Goal: Task Accomplishment & Management: Complete application form

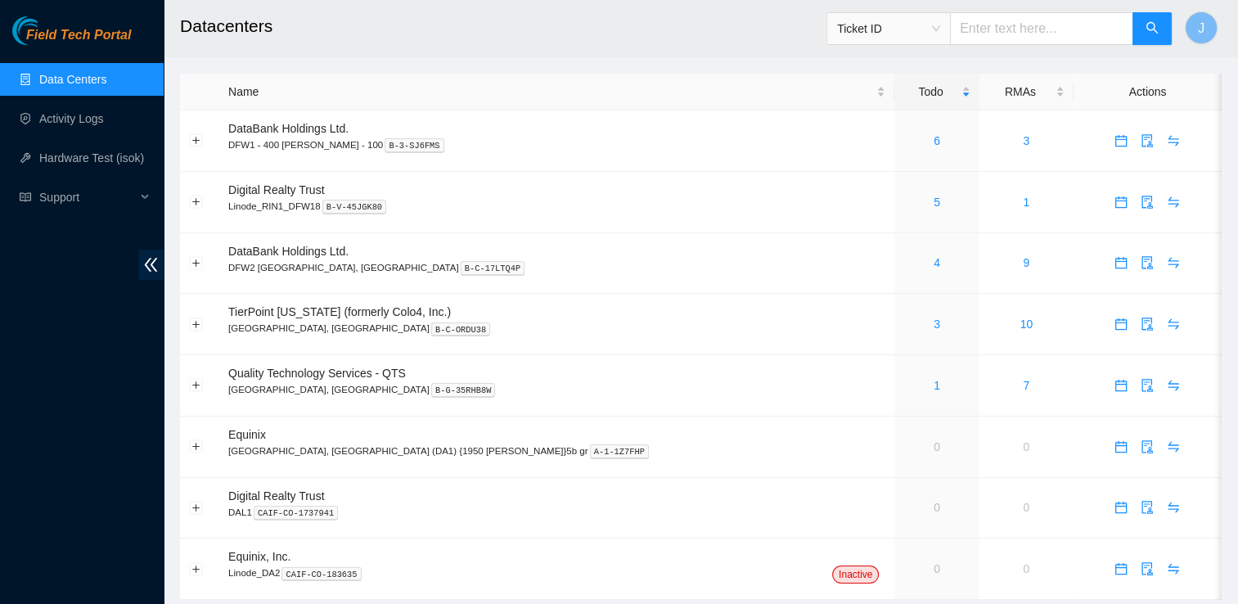
click at [145, 378] on div "Field Tech Portal Data Centers Activity Logs Hardware Test (isok) Support" at bounding box center [82, 310] width 164 height 588
click at [934, 265] on link "4" at bounding box center [937, 262] width 7 height 13
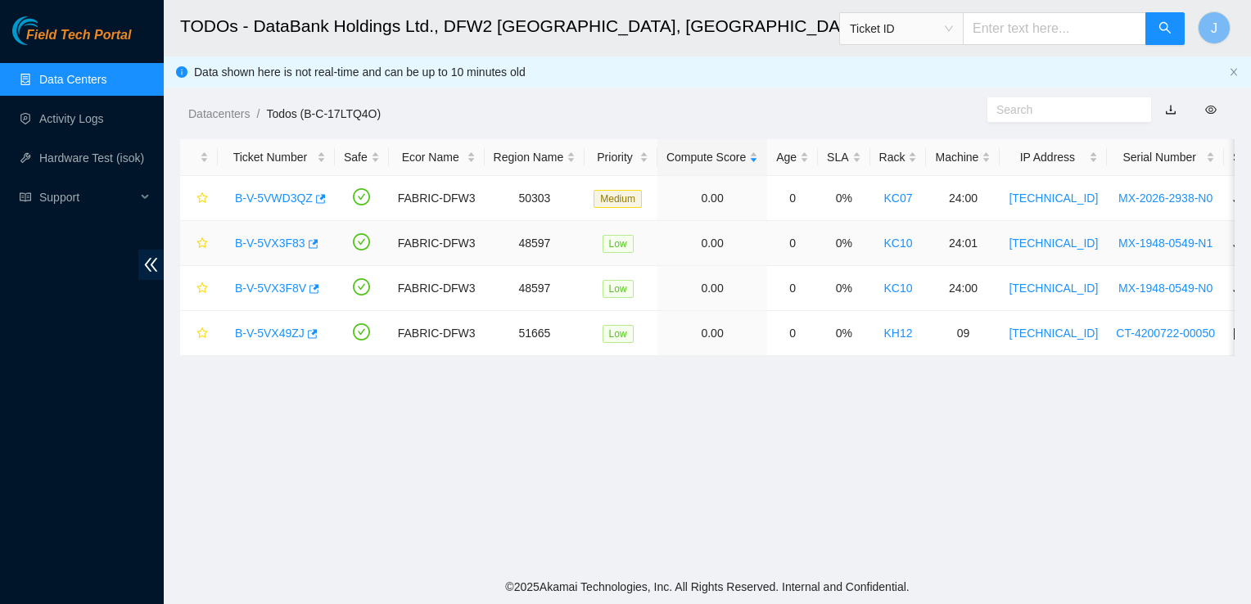
click at [285, 241] on link "B-V-5VX3F83" at bounding box center [270, 243] width 70 height 13
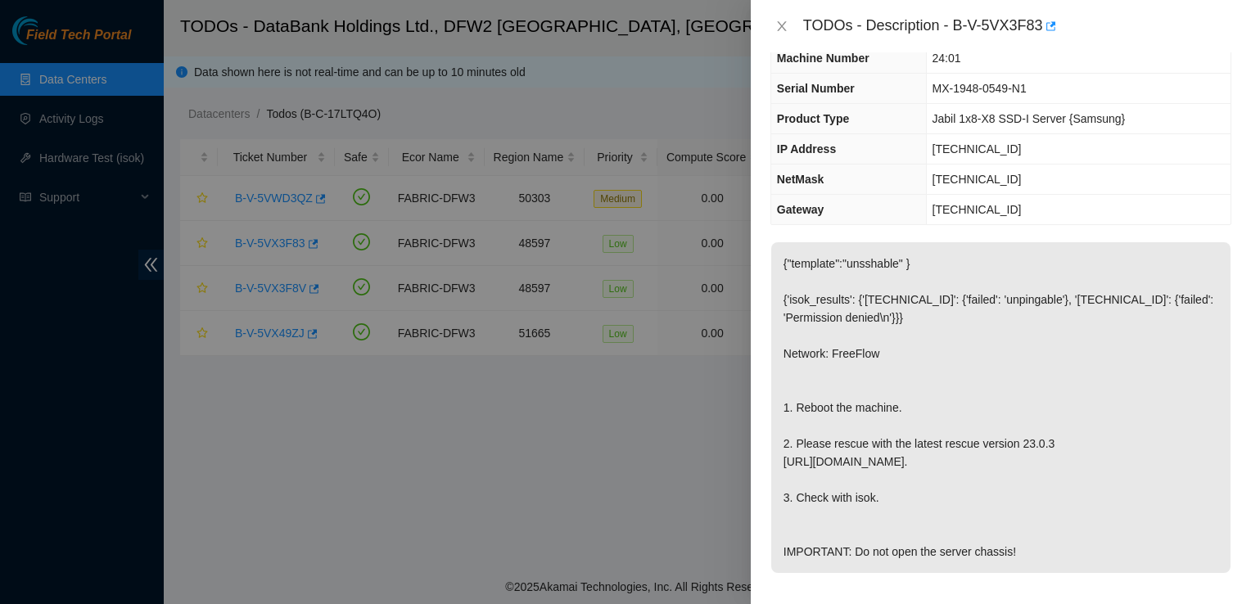
scroll to position [88, 0]
click at [784, 28] on icon "close" at bounding box center [781, 26] width 13 height 13
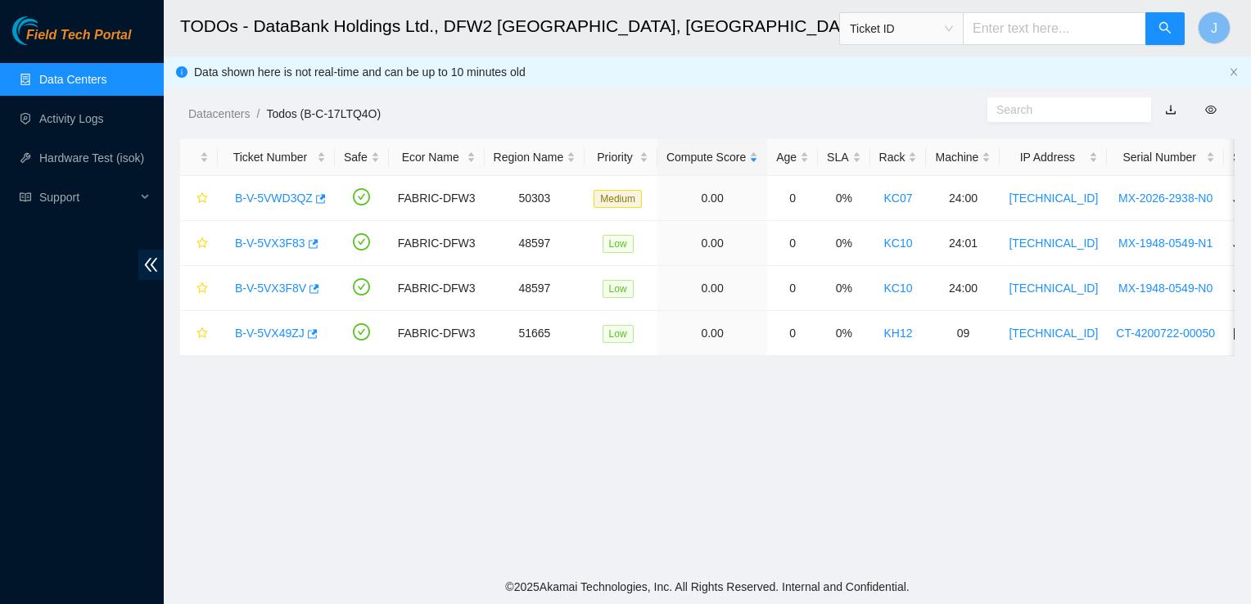
scroll to position [124, 0]
click at [281, 286] on link "B-V-5VX3F8V" at bounding box center [270, 288] width 71 height 13
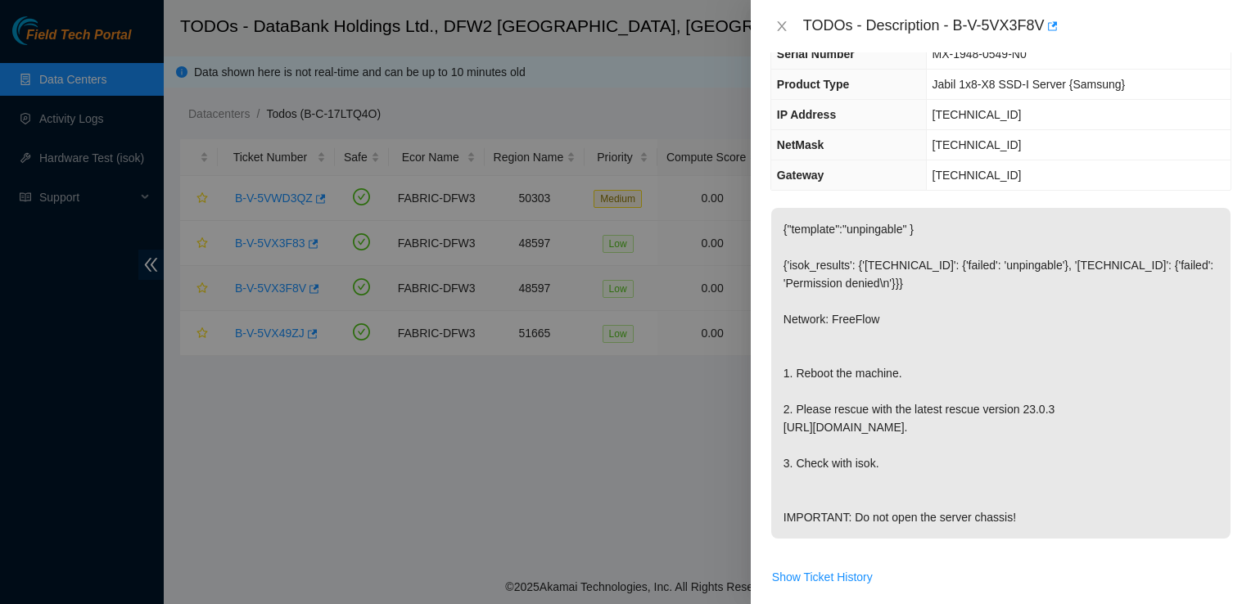
scroll to position [88, 0]
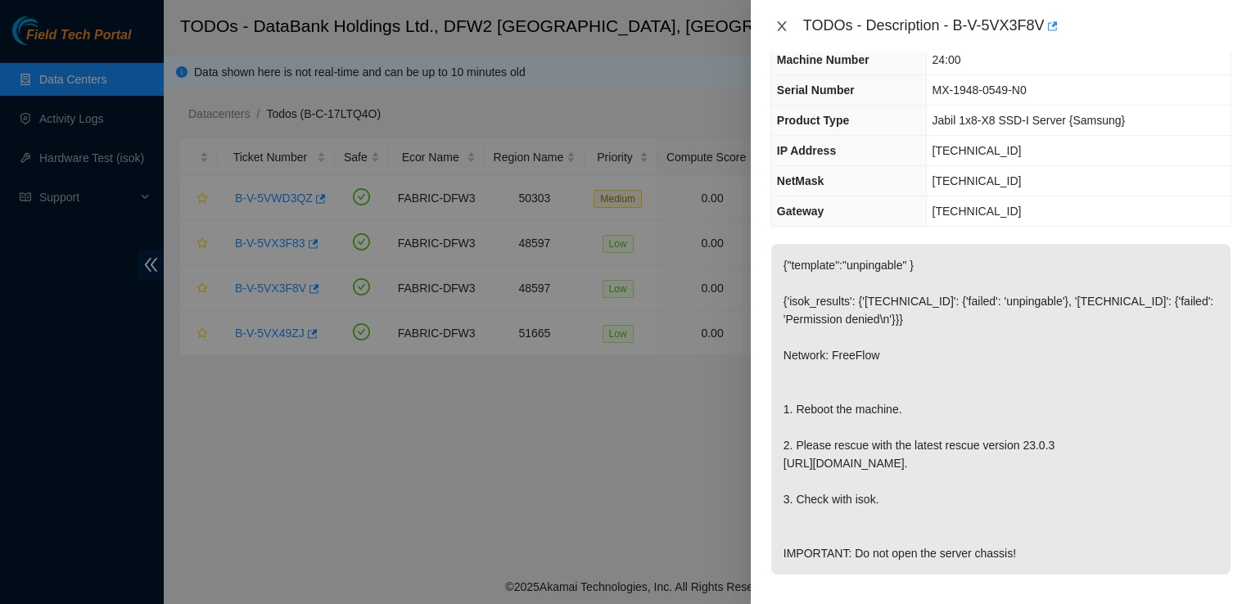
click at [779, 28] on icon "close" at bounding box center [781, 26] width 9 height 10
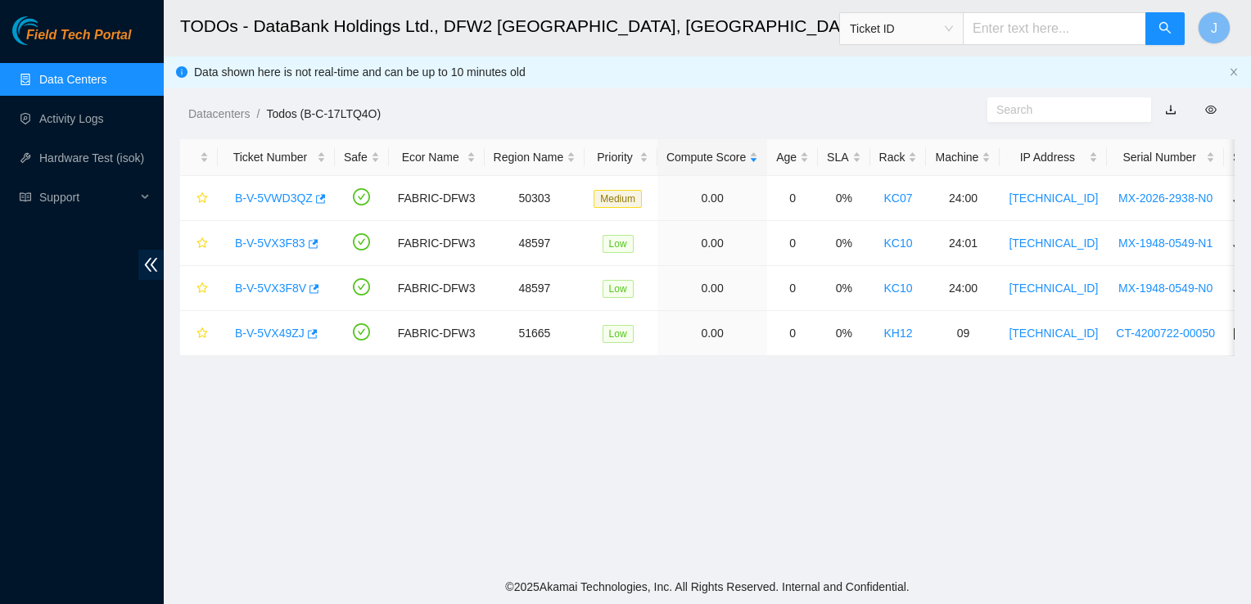
scroll to position [124, 0]
click at [267, 330] on link "B-V-5VX49ZJ" at bounding box center [270, 333] width 70 height 13
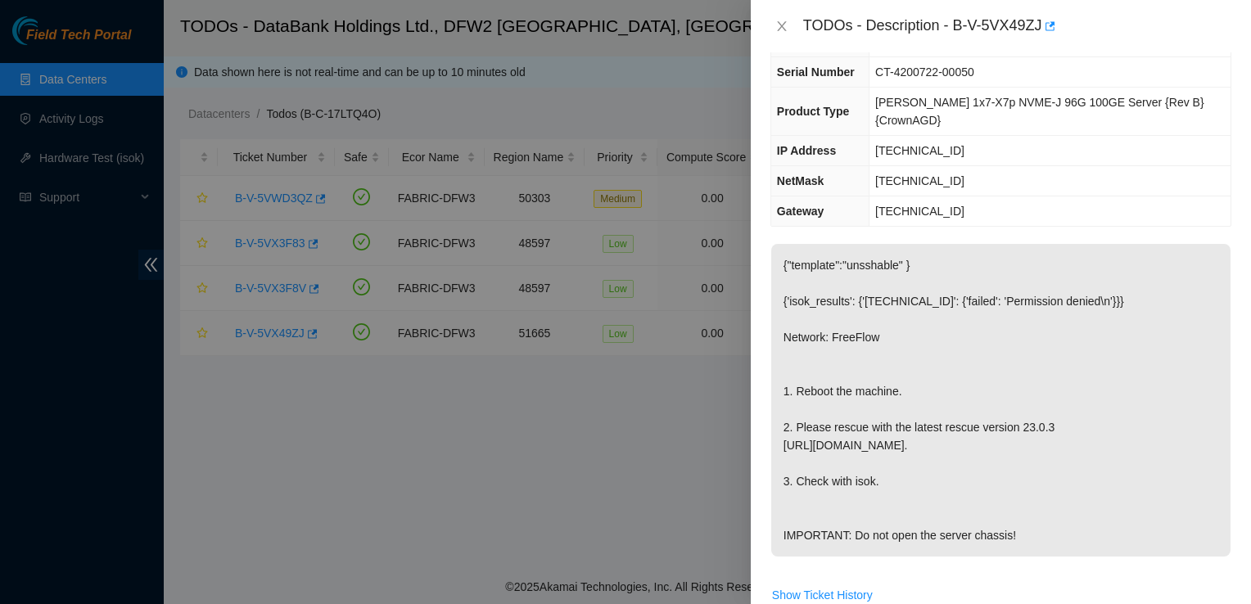
scroll to position [88, 0]
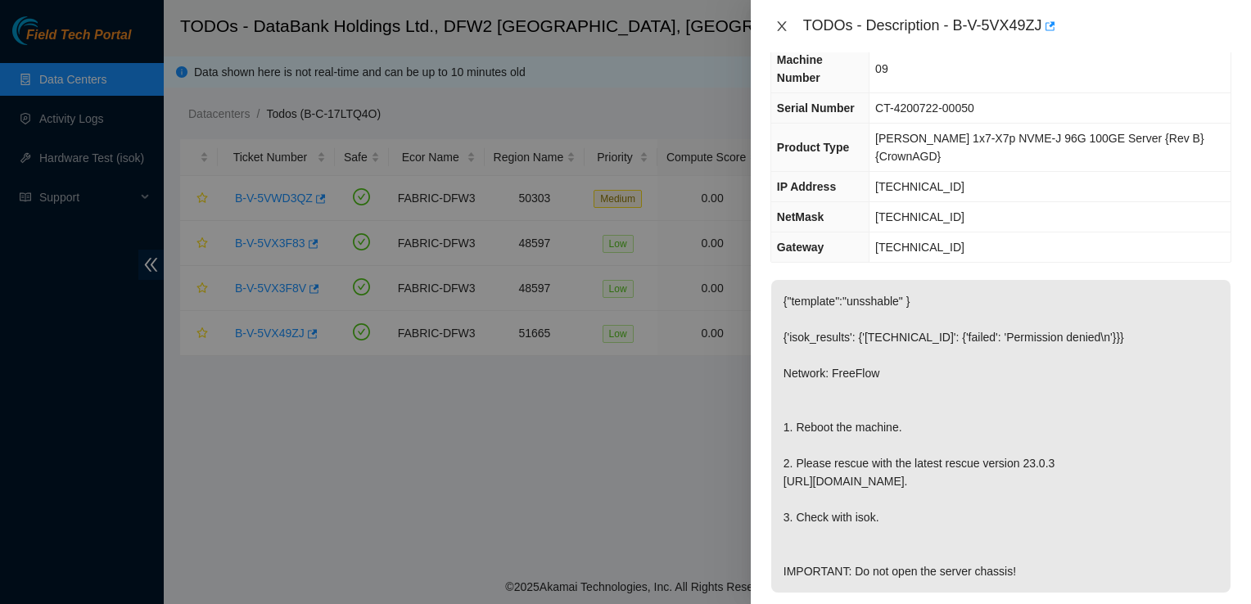
click at [780, 22] on icon "close" at bounding box center [781, 26] width 13 height 13
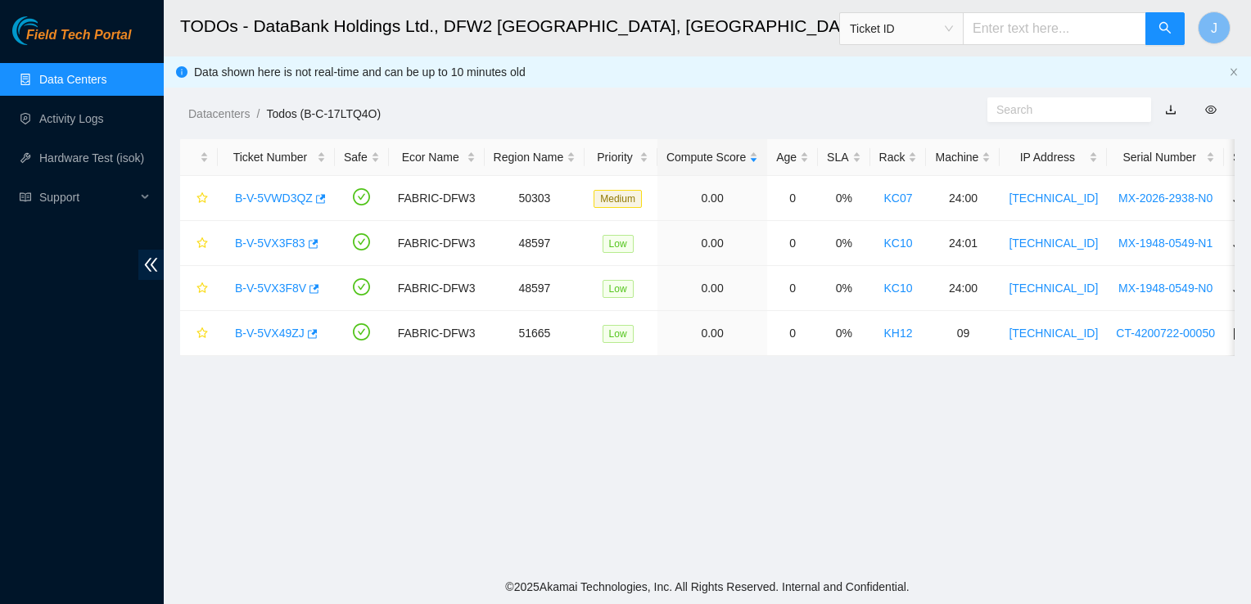
scroll to position [124, 0]
click at [260, 293] on link "B-V-5VX3F8V" at bounding box center [270, 288] width 71 height 13
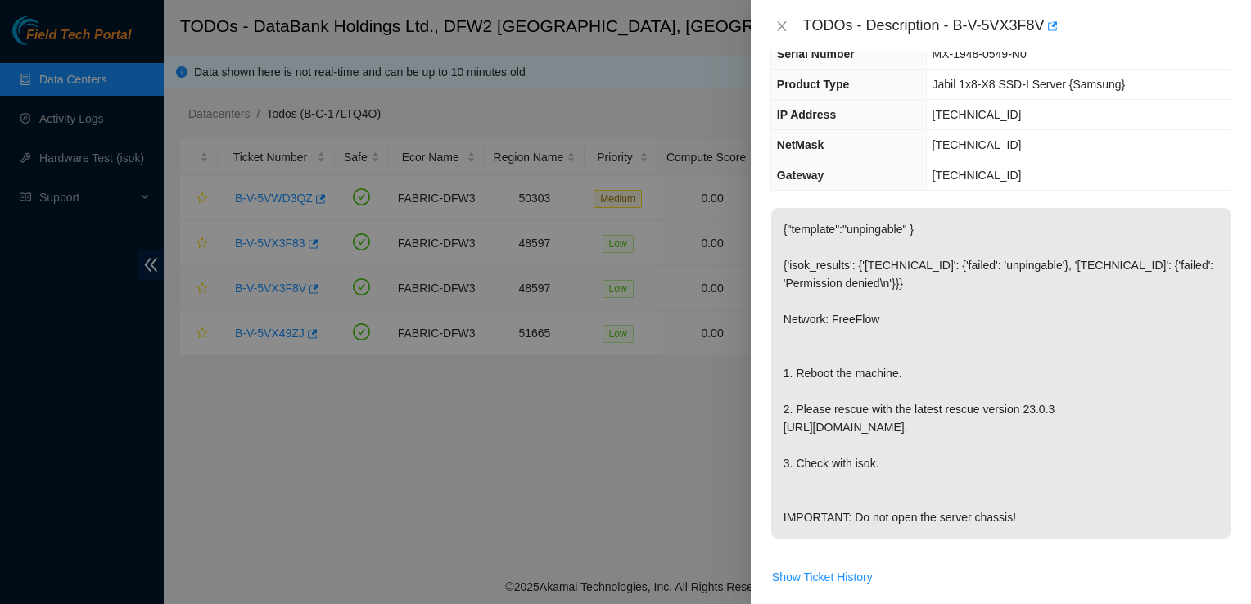
scroll to position [88, 0]
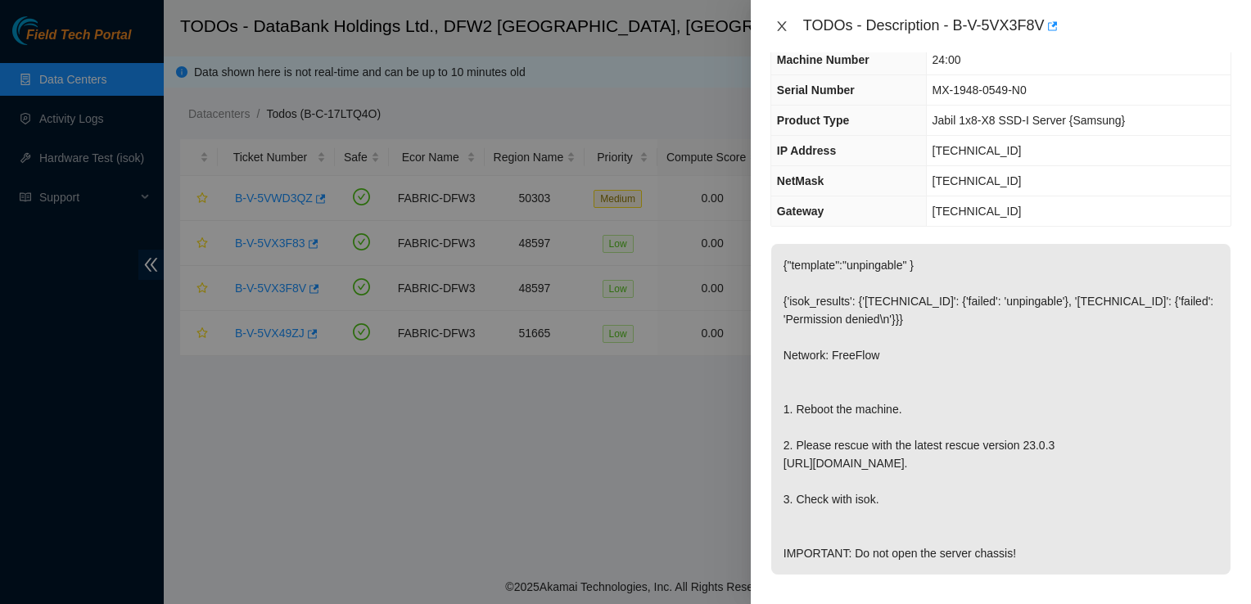
click at [781, 26] on icon "close" at bounding box center [781, 26] width 9 height 10
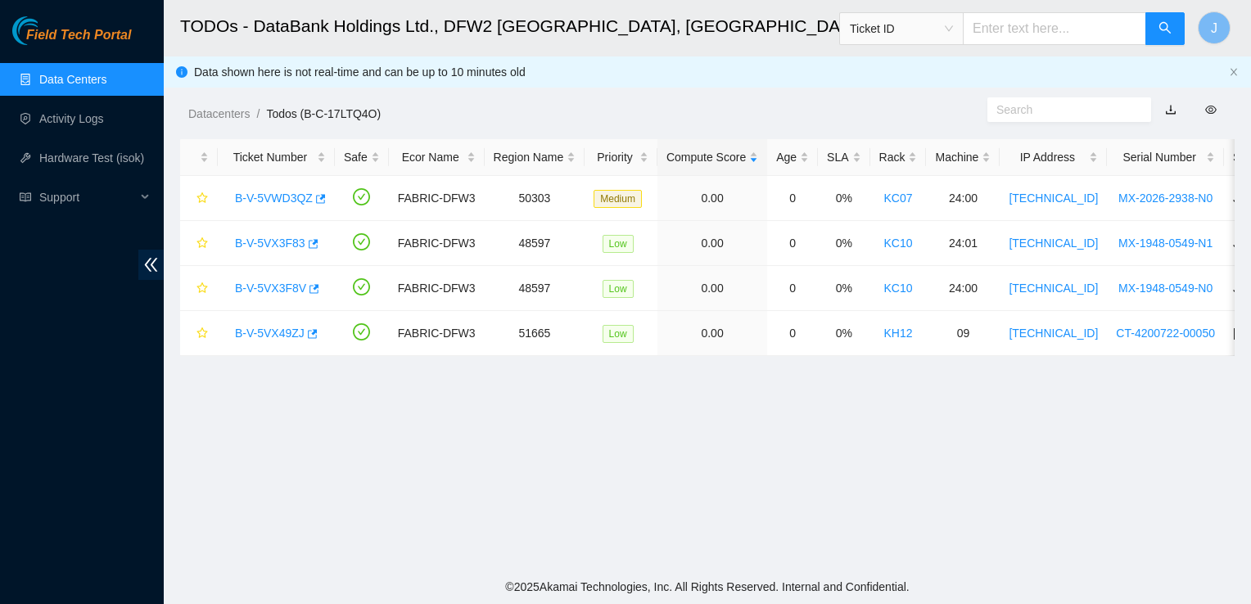
scroll to position [124, 0]
click at [250, 336] on link "B-V-5VX49ZJ" at bounding box center [270, 333] width 70 height 13
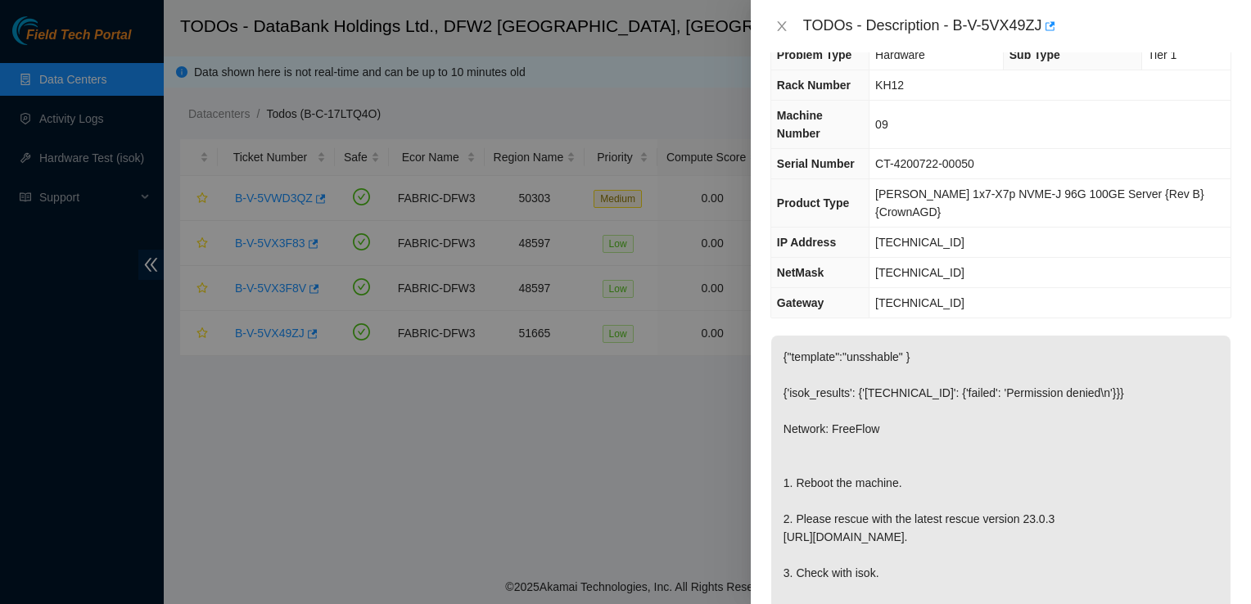
scroll to position [0, 0]
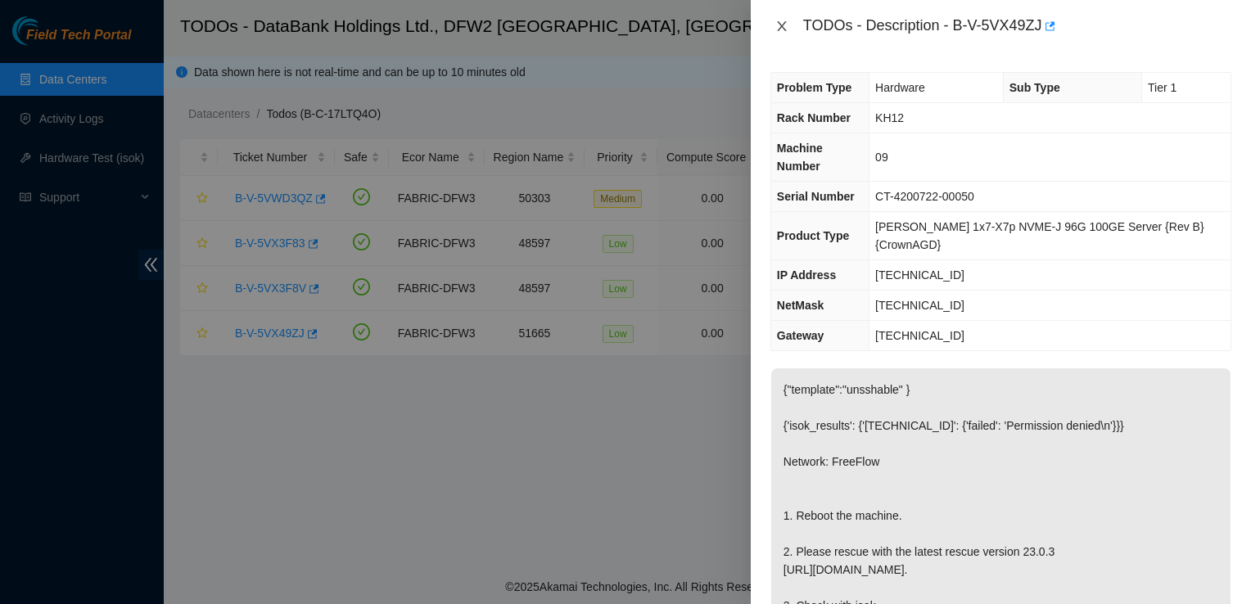
click at [775, 29] on icon "close" at bounding box center [781, 26] width 13 height 13
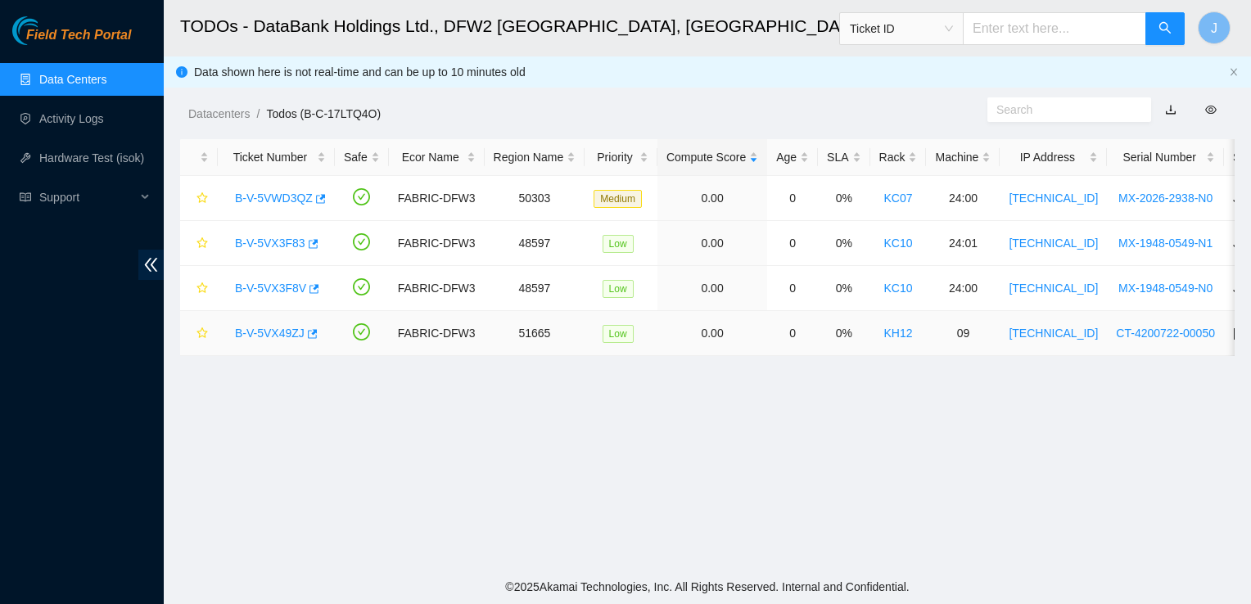
click at [268, 333] on link "B-V-5VX49ZJ" at bounding box center [270, 333] width 70 height 13
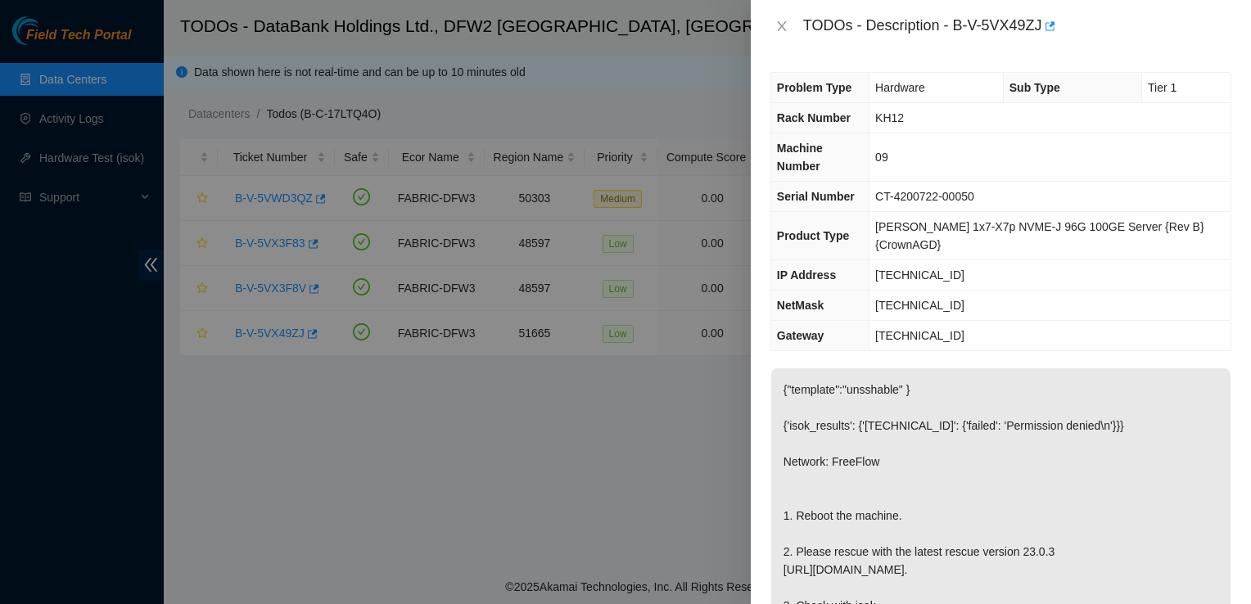
click at [1202, 291] on td "[TECHNICAL_ID]" at bounding box center [1049, 306] width 361 height 30
click at [441, 44] on div at bounding box center [625, 302] width 1251 height 604
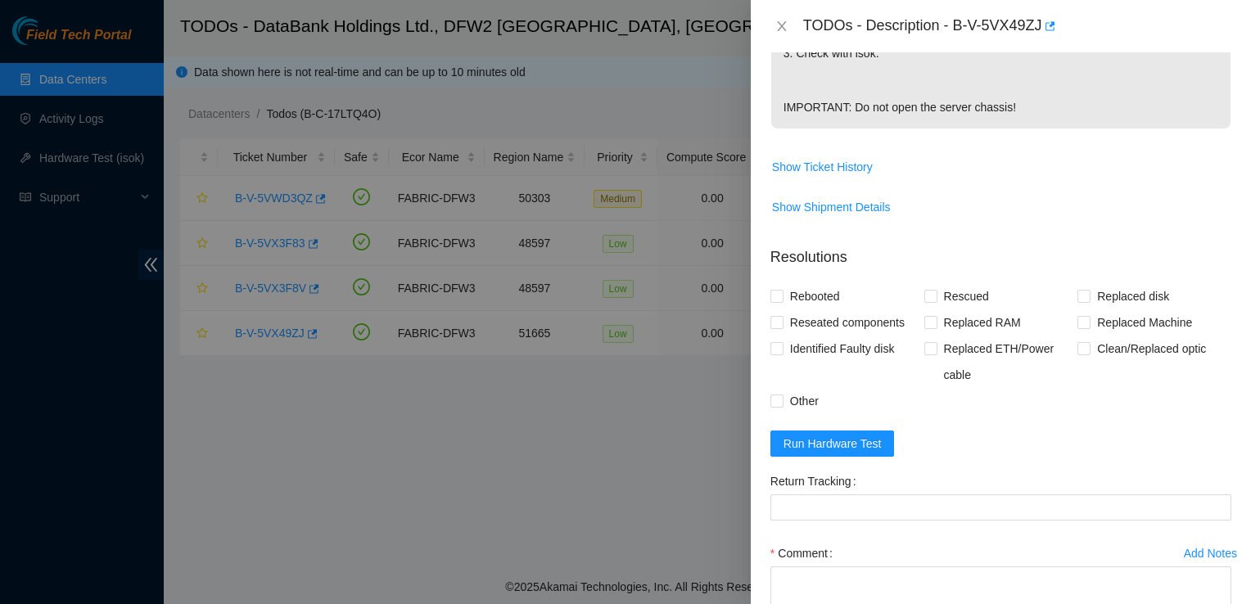
scroll to position [553, 0]
click at [845, 444] on span "Run Hardware Test" at bounding box center [832, 443] width 98 height 18
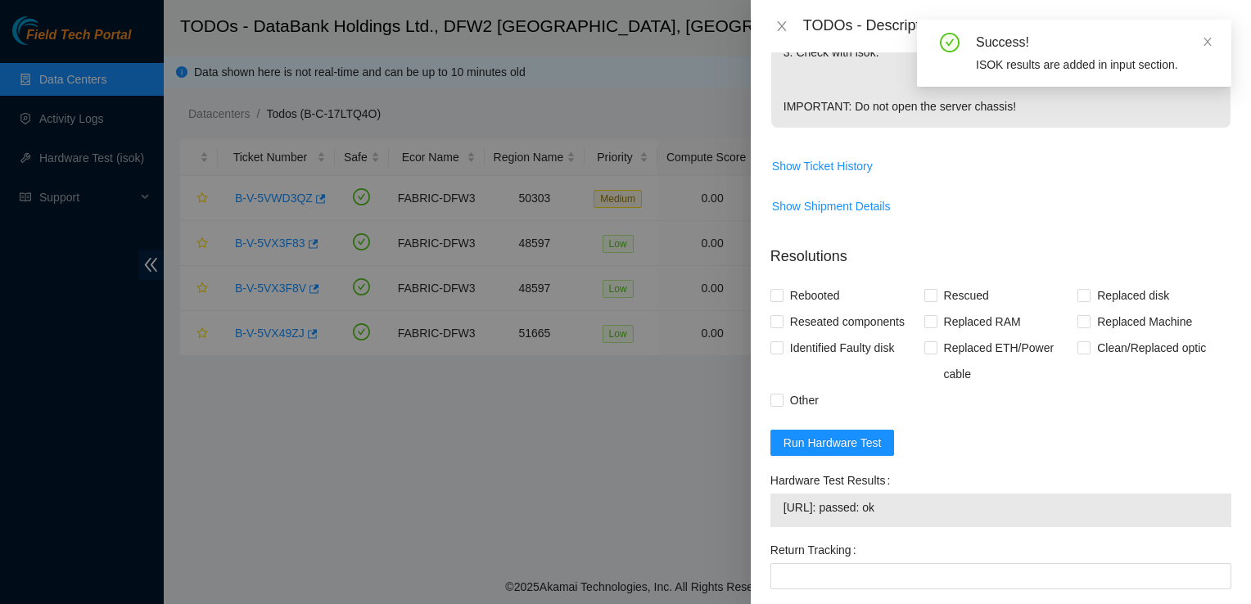
scroll to position [0, 0]
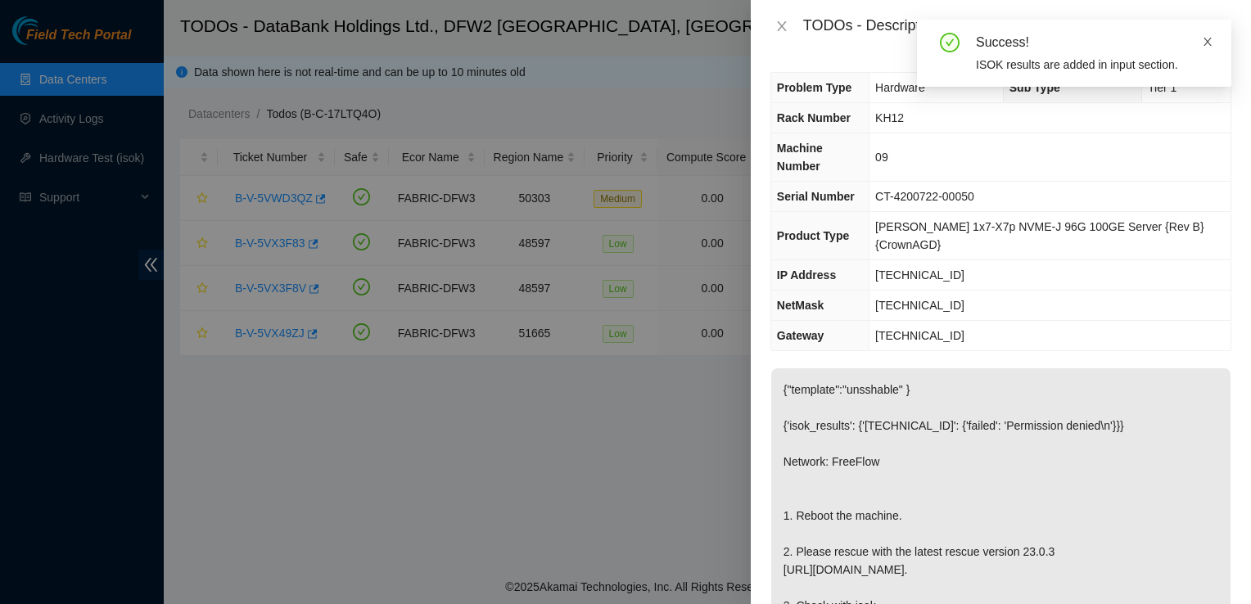
click at [1206, 40] on icon "close" at bounding box center [1207, 42] width 8 height 8
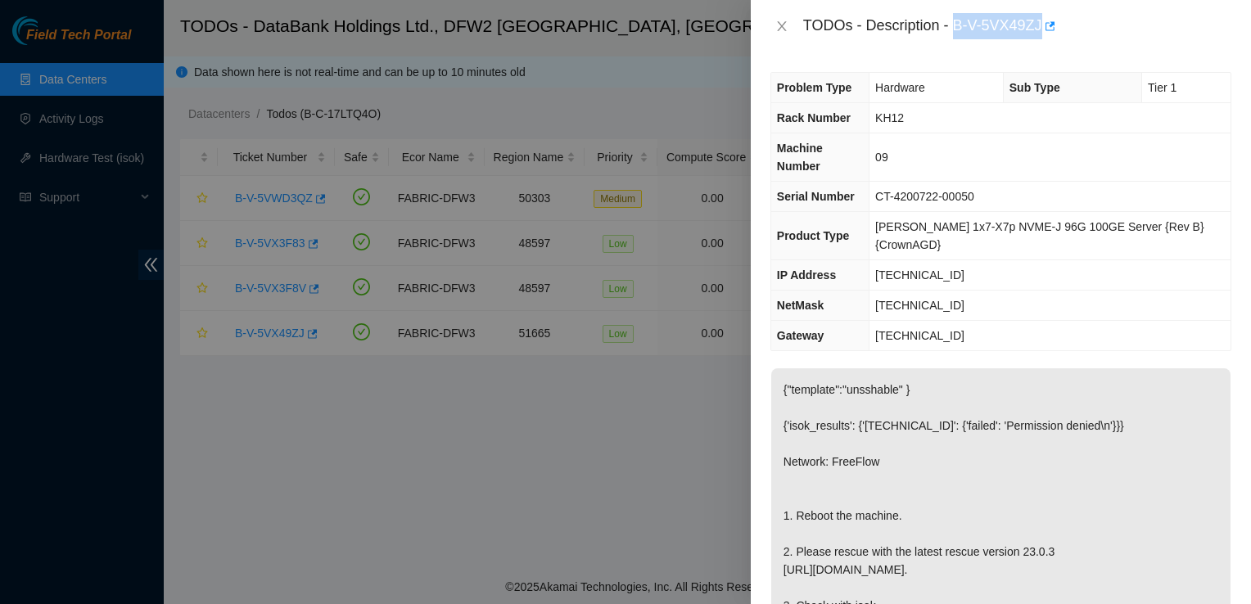
drag, startPoint x: 954, startPoint y: 30, endPoint x: 1044, endPoint y: 41, distance: 89.8
click at [1044, 41] on div "TODOs - Description - B-V-5VX49ZJ" at bounding box center [1001, 26] width 500 height 52
copy div "B-V-5VX49ZJ"
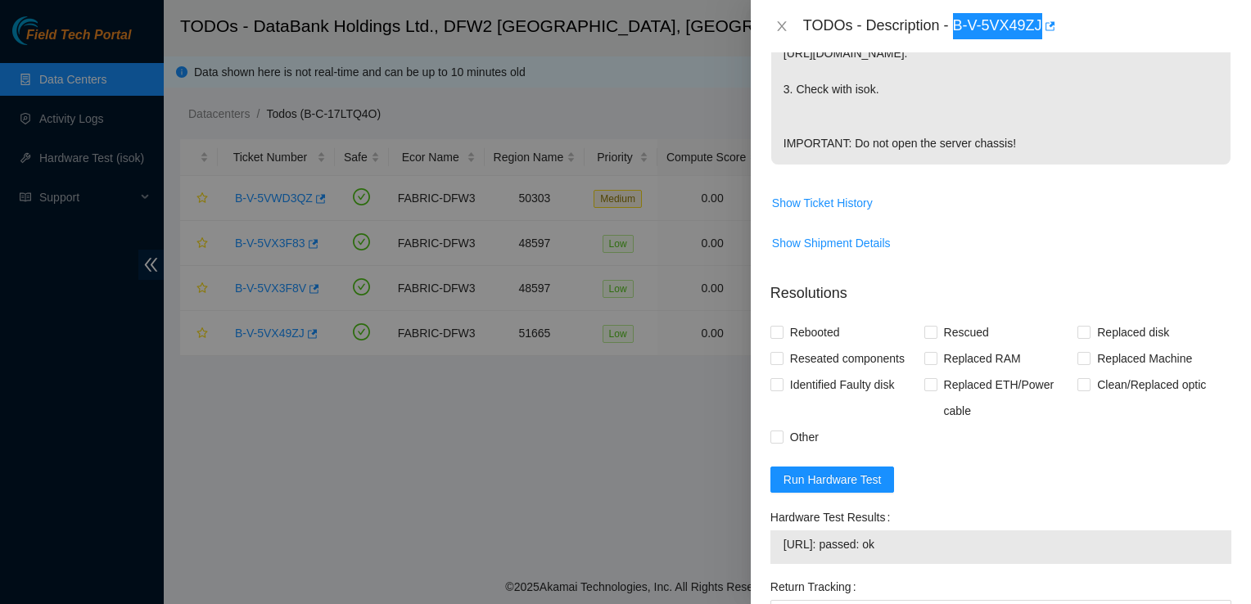
scroll to position [517, 0]
click at [792, 332] on span "Rebooted" at bounding box center [814, 331] width 63 height 26
click at [782, 332] on input "Rebooted" at bounding box center [775, 330] width 11 height 11
checkbox input "true"
click at [945, 329] on span "Rescued" at bounding box center [966, 331] width 58 height 26
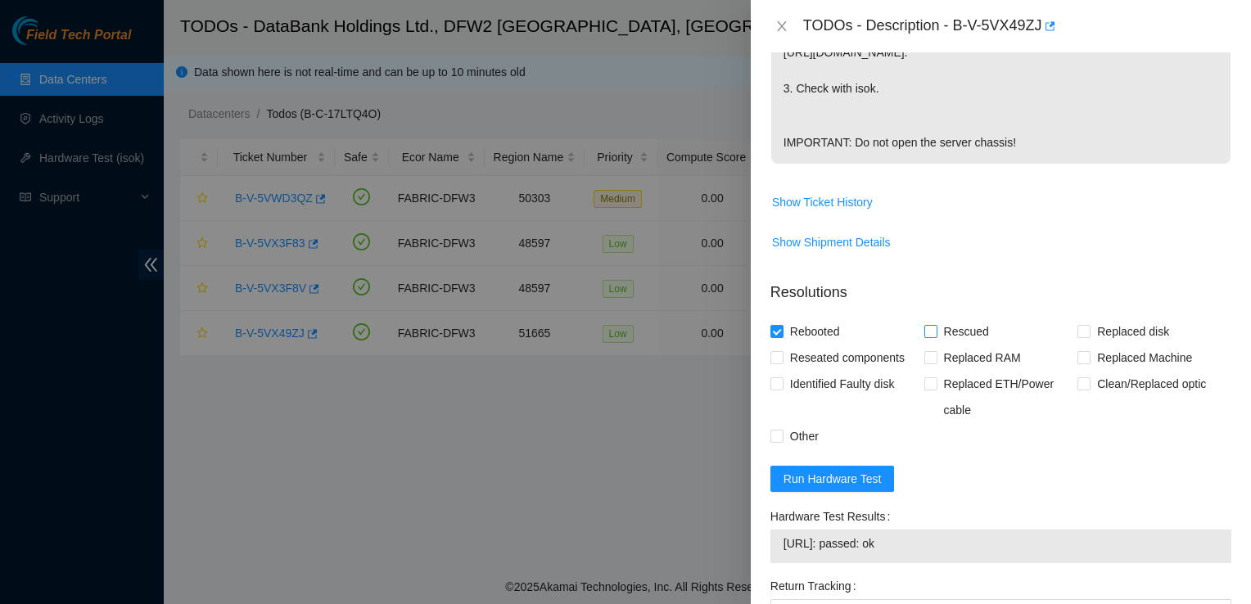
click at [936, 329] on input "Rescued" at bounding box center [929, 330] width 11 height 11
checkbox input "true"
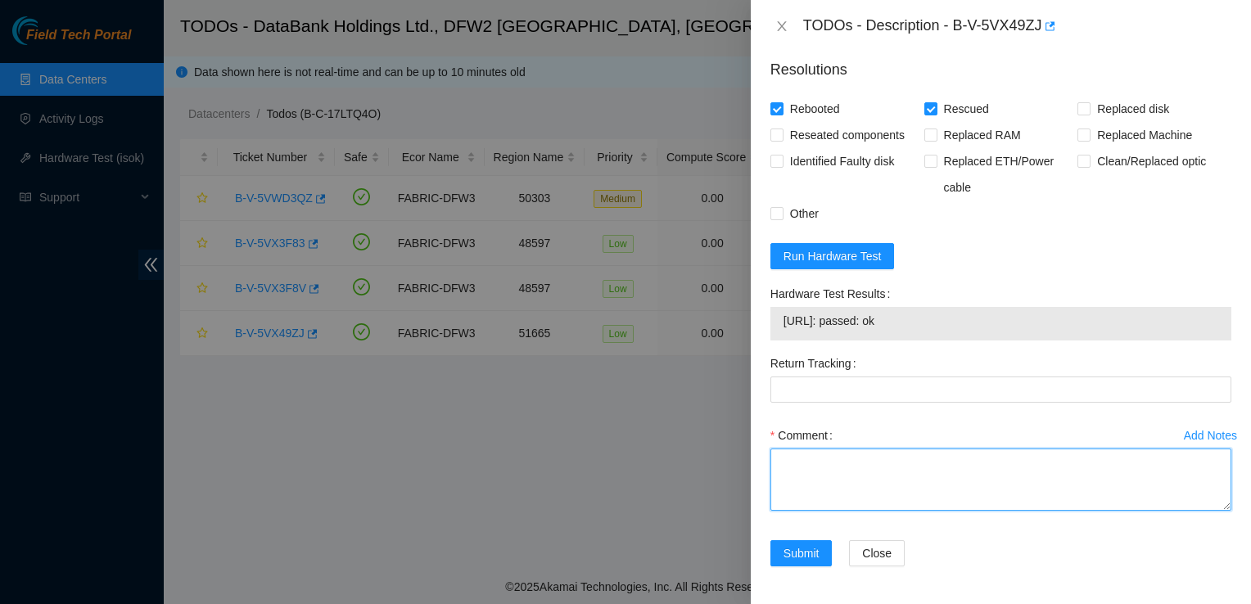
click at [793, 473] on textarea "Comment" at bounding box center [1000, 480] width 461 height 62
paste textarea "rebooted machine, rescued device, configured, and passed ISOK."
type textarea "rebooted machine, rescued device, configured, and passed ISOK."
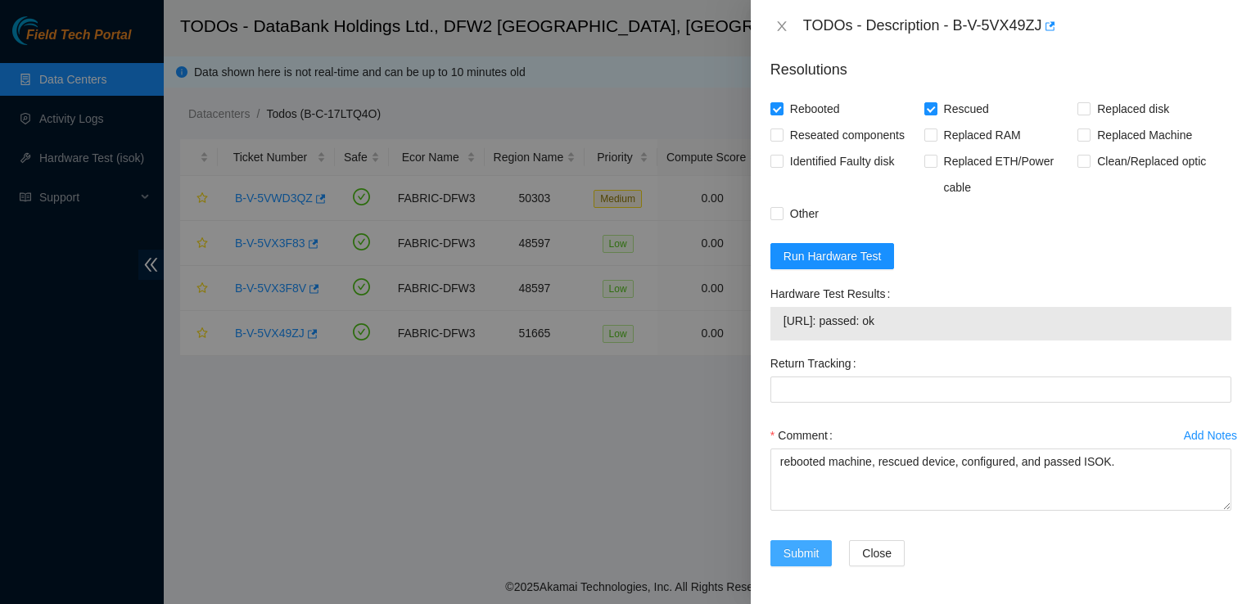
click at [796, 557] on span "Submit" at bounding box center [801, 553] width 36 height 18
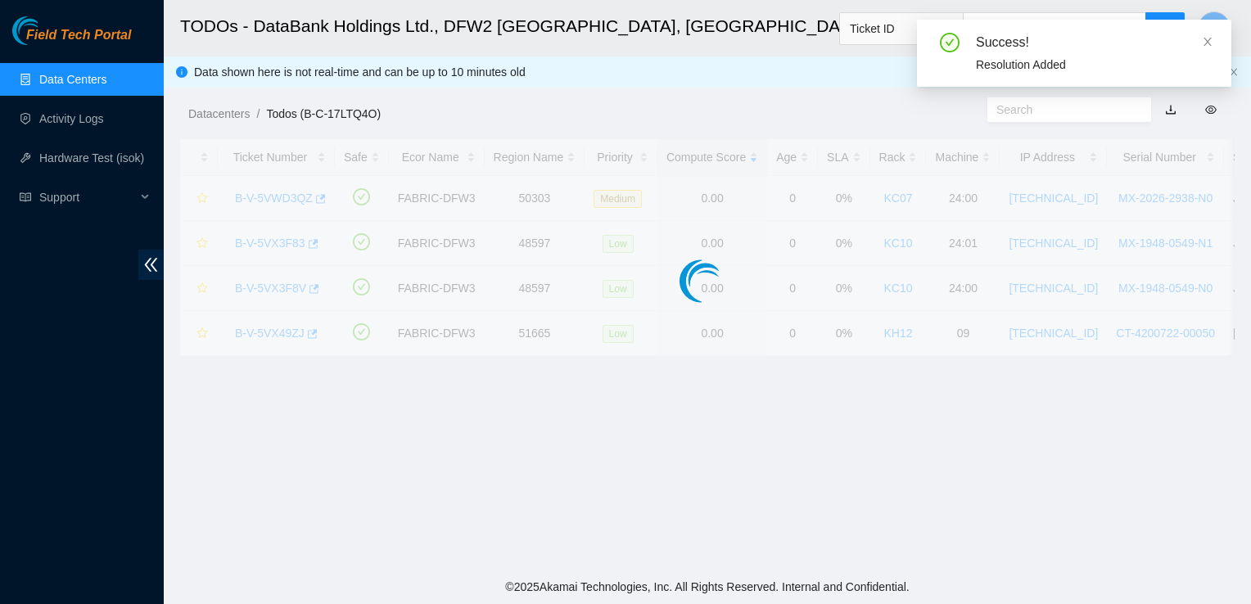
scroll to position [439, 0]
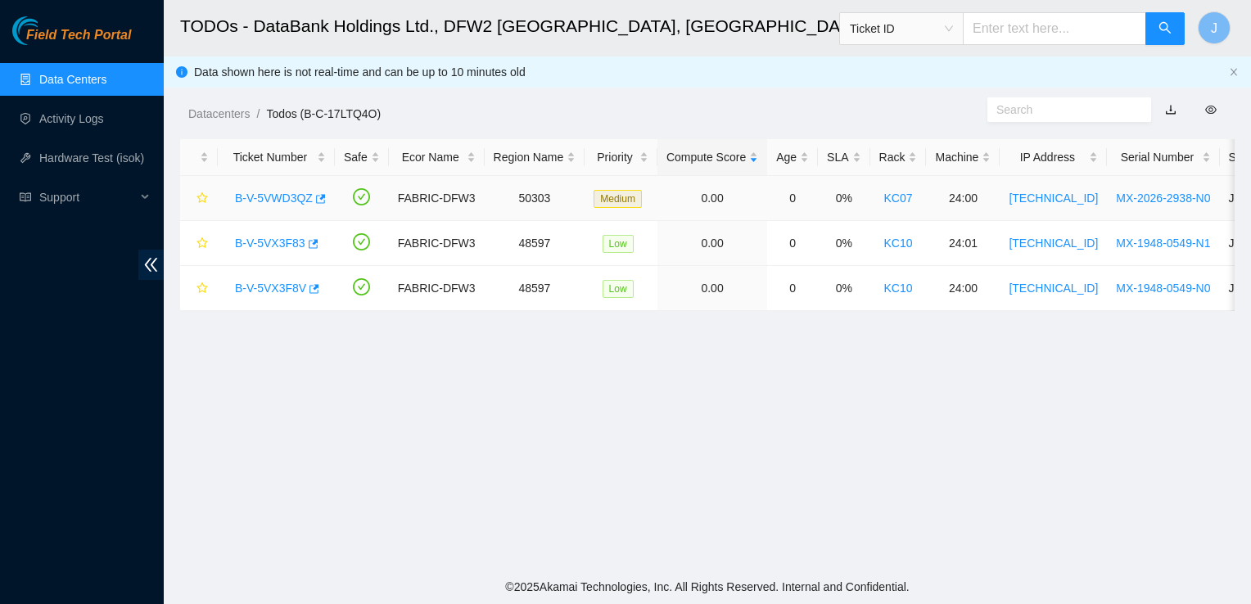
click at [259, 201] on link "B-V-5VWD3QZ" at bounding box center [274, 198] width 78 height 13
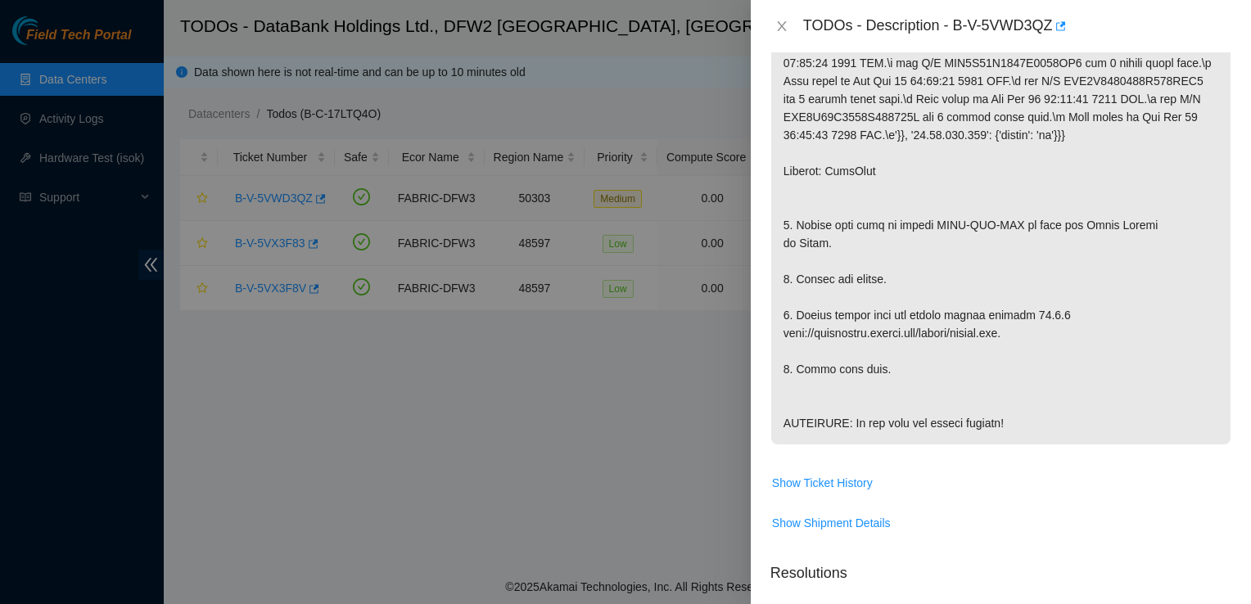
scroll to position [458, 0]
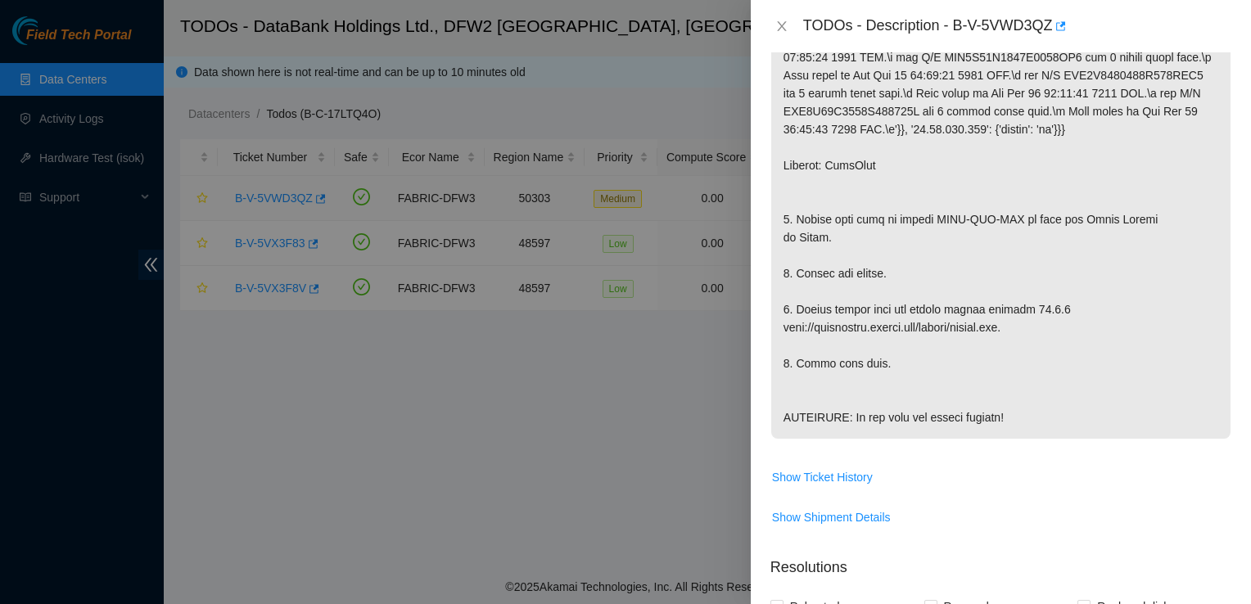
click at [779, 25] on icon "close" at bounding box center [781, 26] width 13 height 13
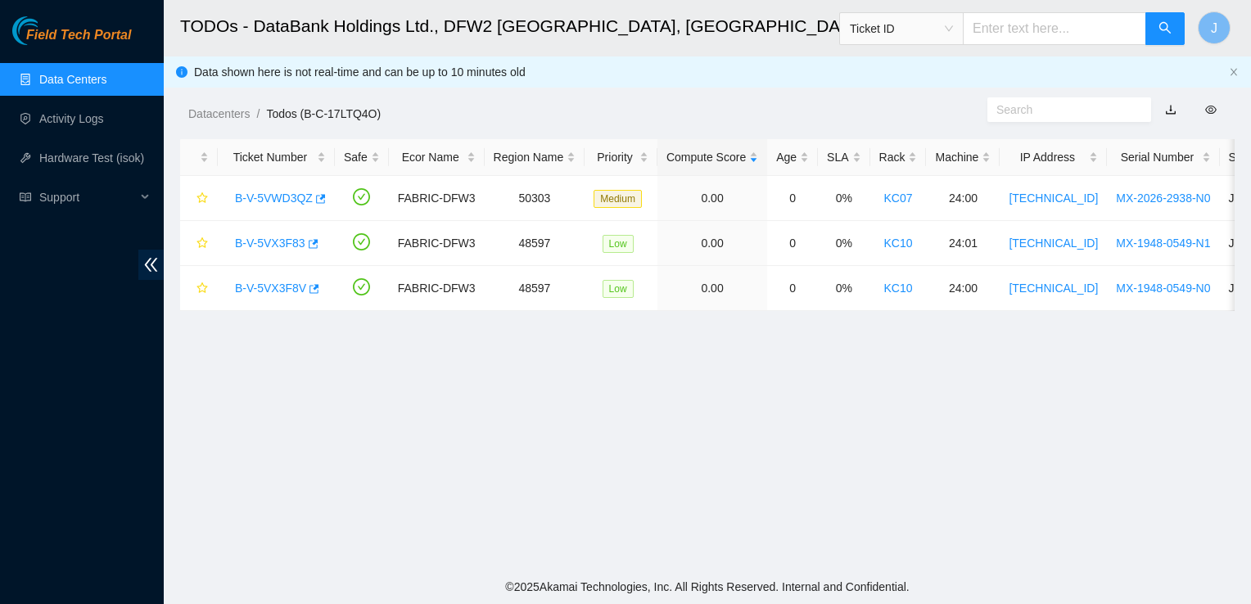
scroll to position [475, 0]
click at [278, 241] on link "B-V-5VX3F83" at bounding box center [270, 243] width 70 height 13
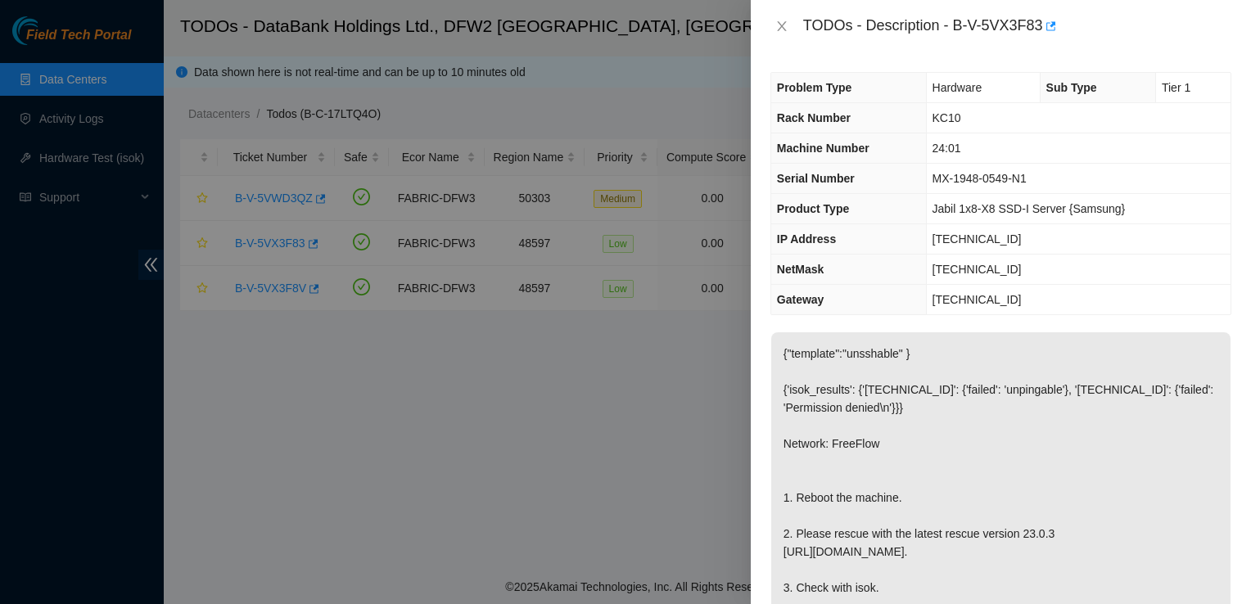
scroll to position [0, 0]
click at [787, 24] on icon "close" at bounding box center [781, 26] width 13 height 13
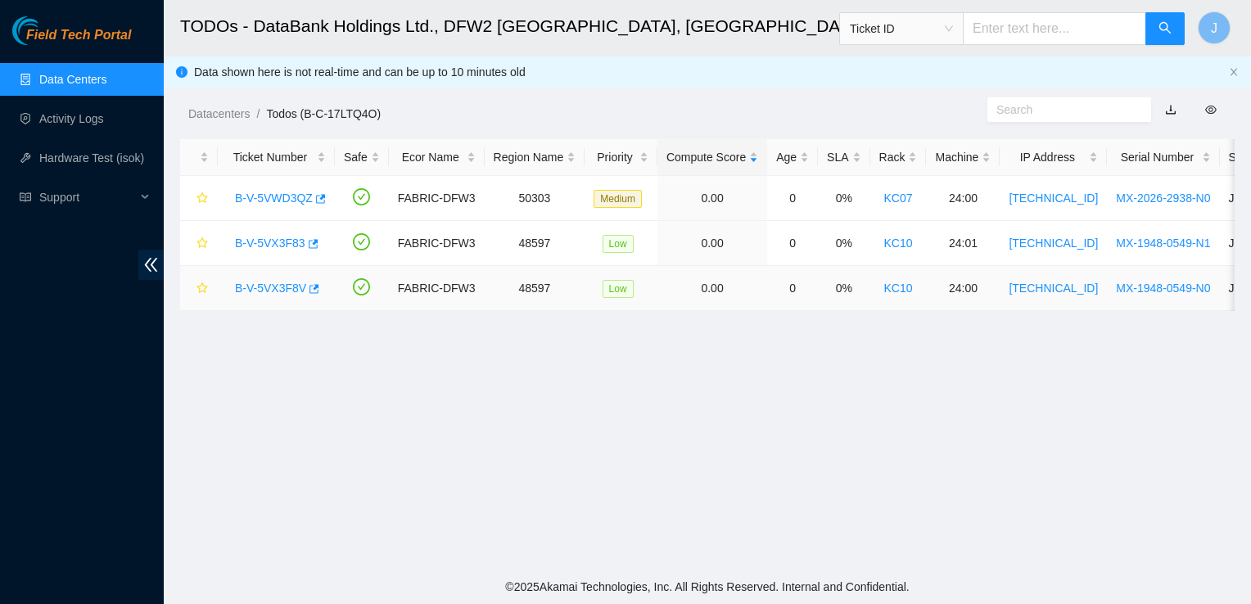
click at [263, 285] on link "B-V-5VX3F8V" at bounding box center [270, 288] width 71 height 13
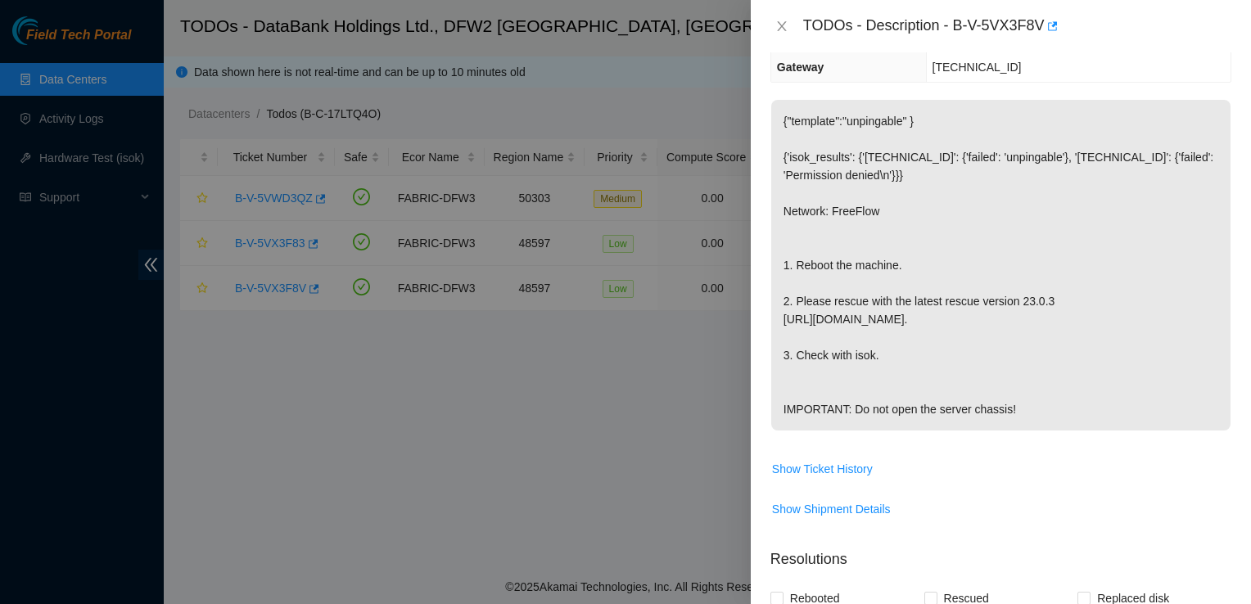
scroll to position [232, 0]
click at [776, 32] on icon "close" at bounding box center [781, 26] width 13 height 13
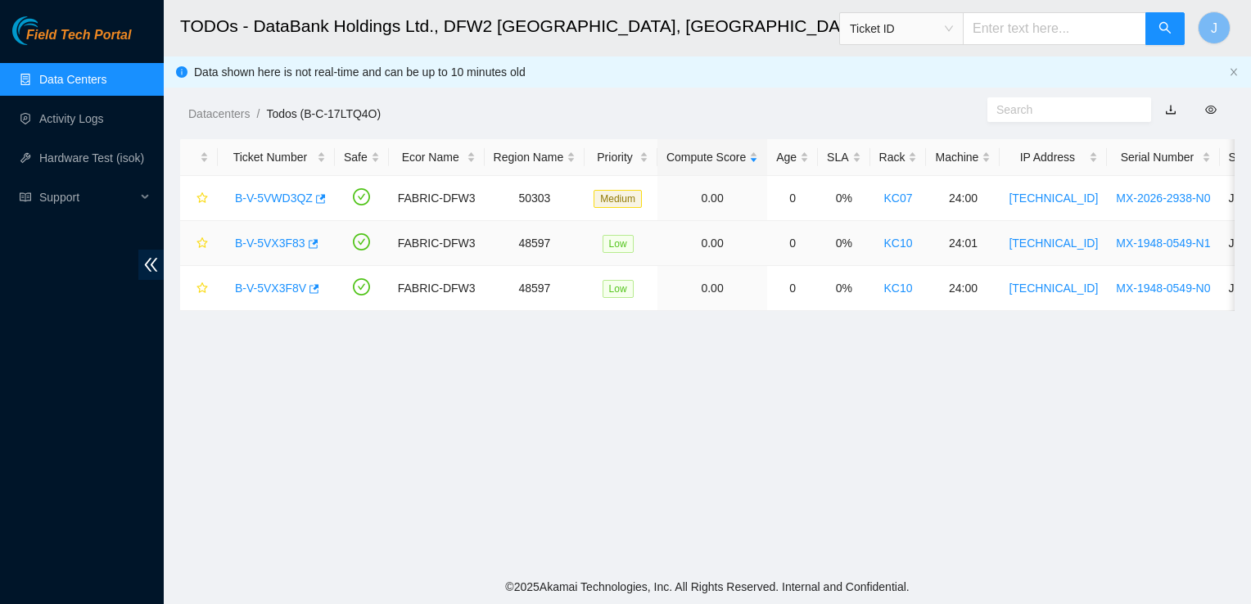
click at [277, 241] on link "B-V-5VX3F83" at bounding box center [270, 243] width 70 height 13
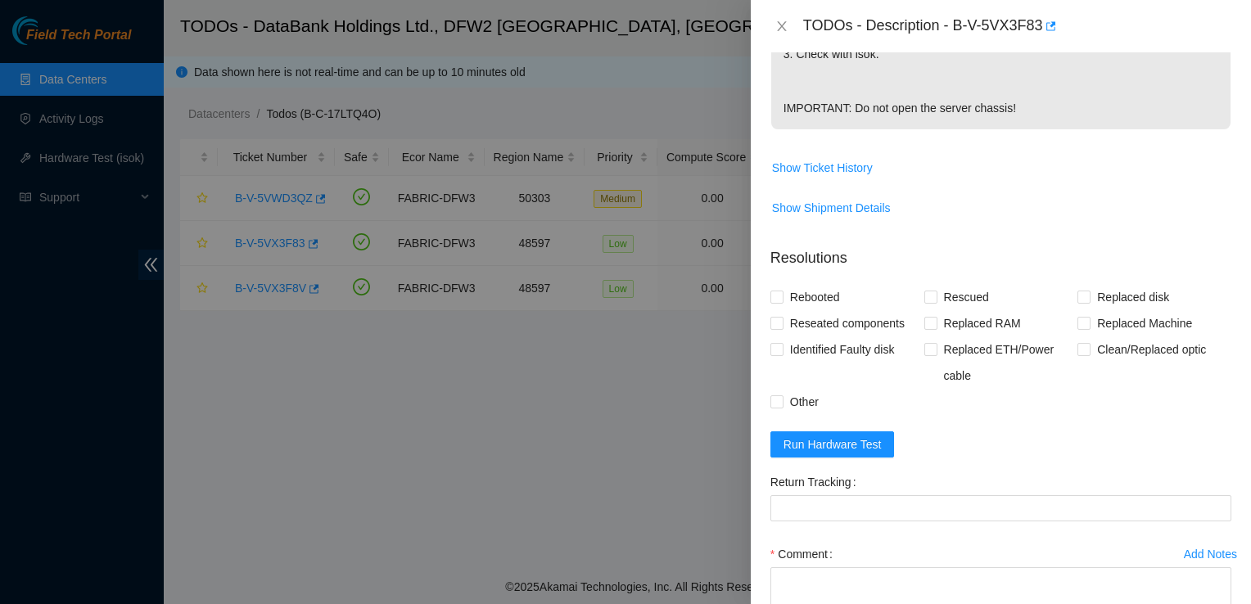
scroll to position [535, 0]
click at [867, 452] on span "Run Hardware Test" at bounding box center [832, 443] width 98 height 18
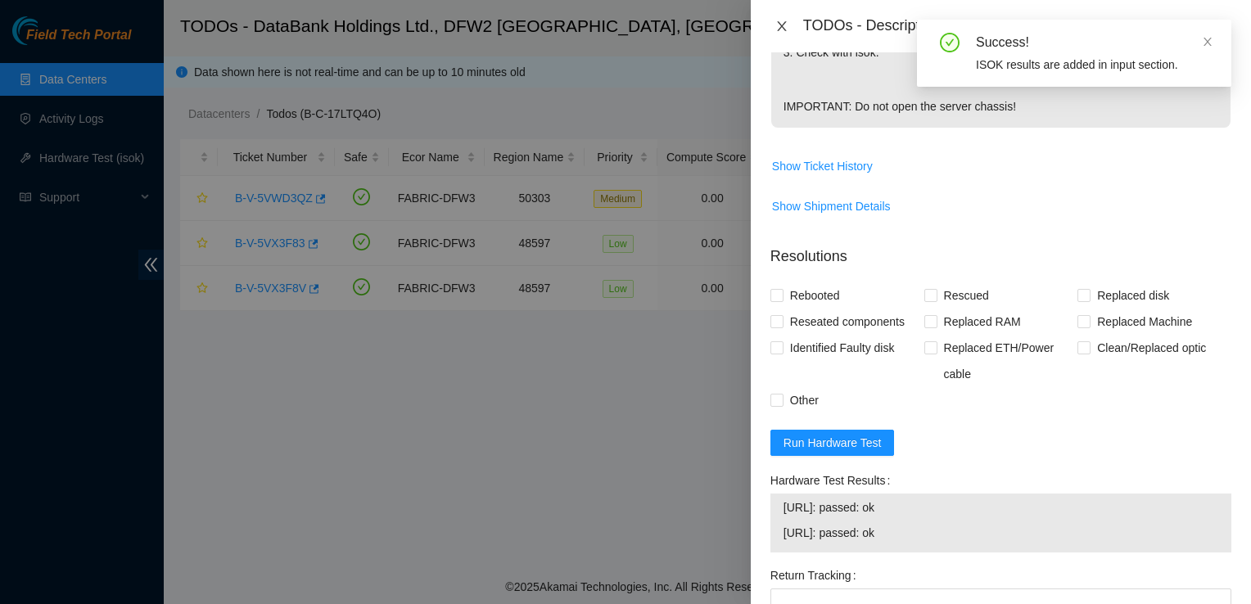
click at [781, 27] on icon "close" at bounding box center [781, 26] width 9 height 10
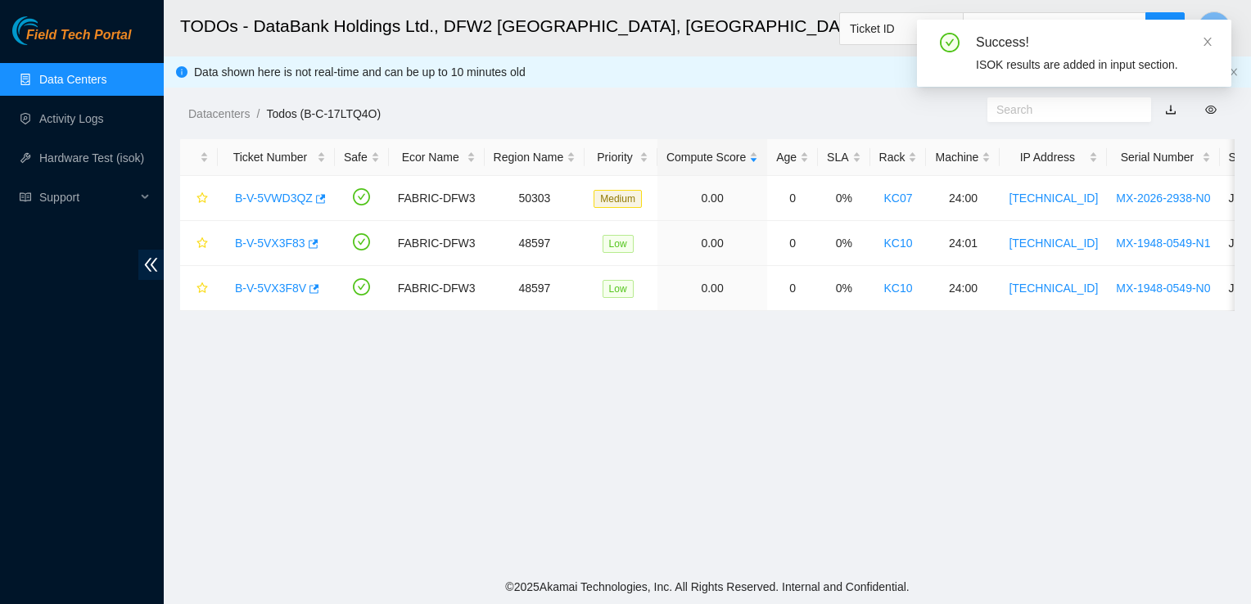
scroll to position [475, 0]
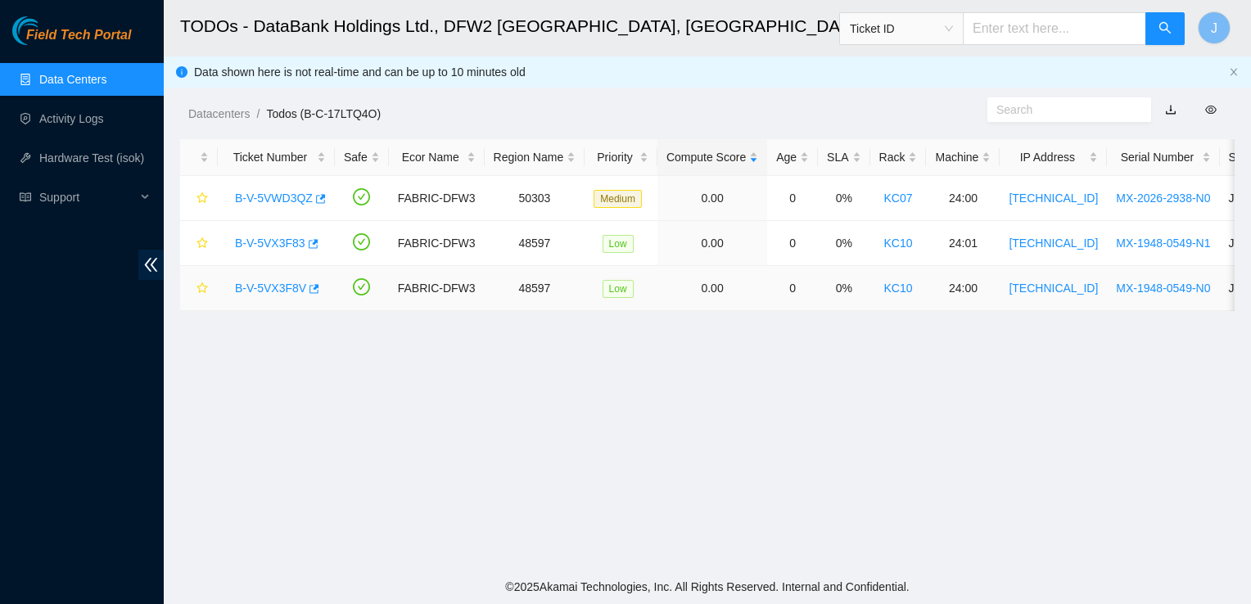
click at [280, 290] on link "B-V-5VX3F8V" at bounding box center [270, 288] width 71 height 13
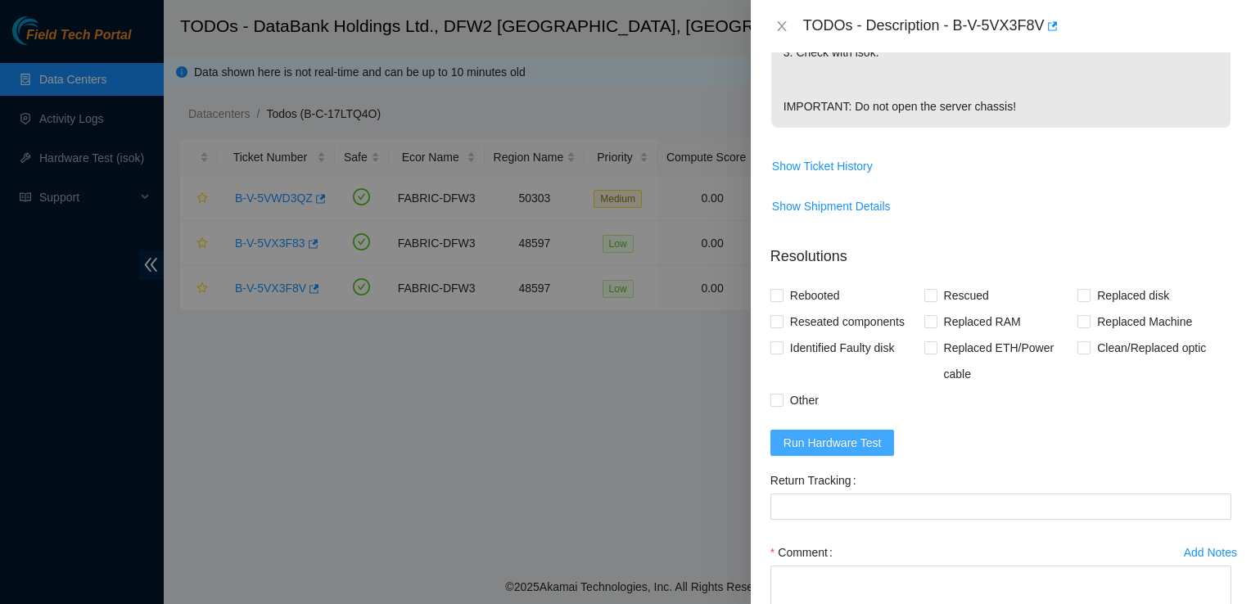
click at [826, 452] on span "Run Hardware Test" at bounding box center [832, 443] width 98 height 18
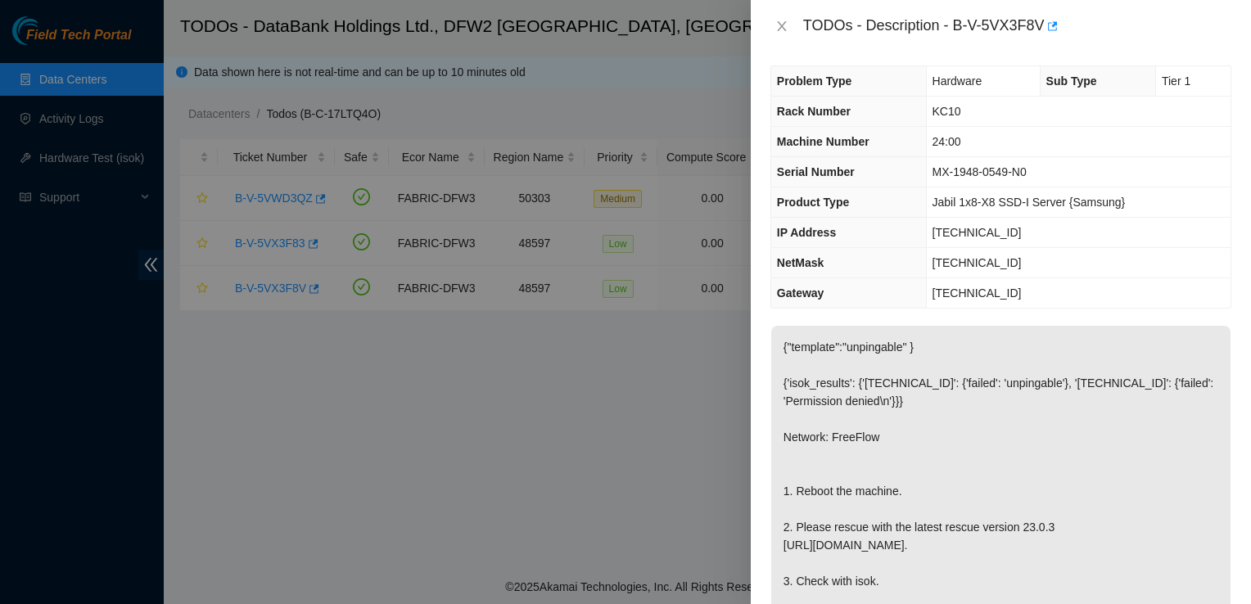
scroll to position [0, 0]
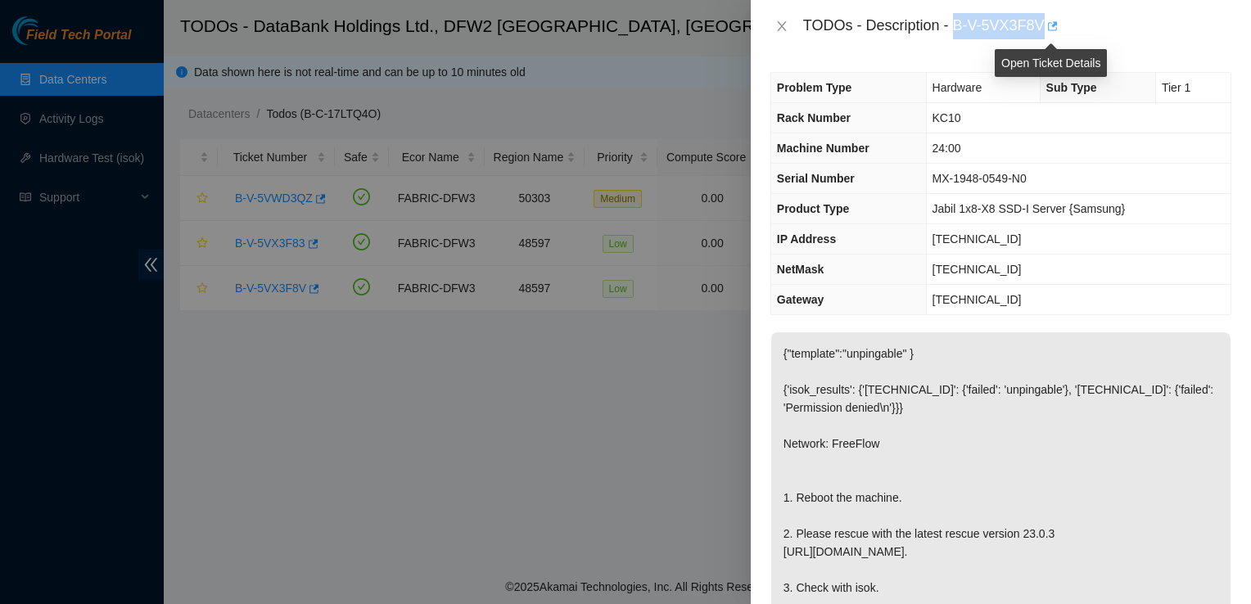
drag, startPoint x: 954, startPoint y: 26, endPoint x: 1044, endPoint y: 29, distance: 90.1
click at [1044, 29] on div "TODOs - Description - B-V-5VX3F8V" at bounding box center [1017, 26] width 428 height 26
copy div "B-V-5VX3F8V"
click at [784, 25] on icon "close" at bounding box center [781, 26] width 13 height 13
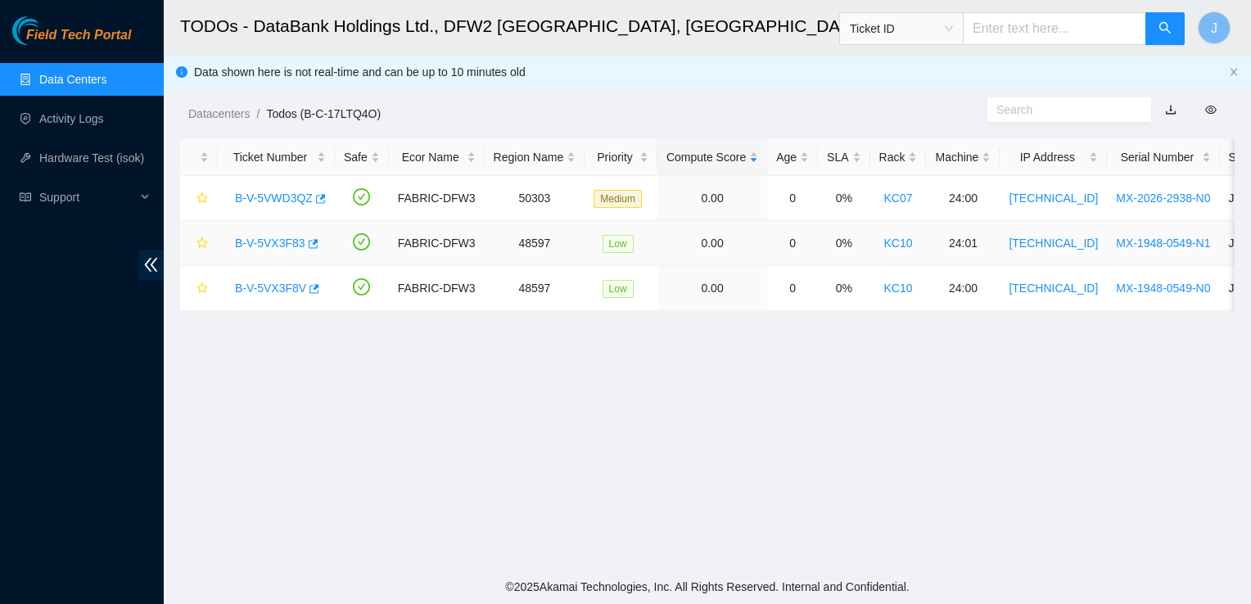
click at [273, 246] on link "B-V-5VX3F83" at bounding box center [270, 243] width 70 height 13
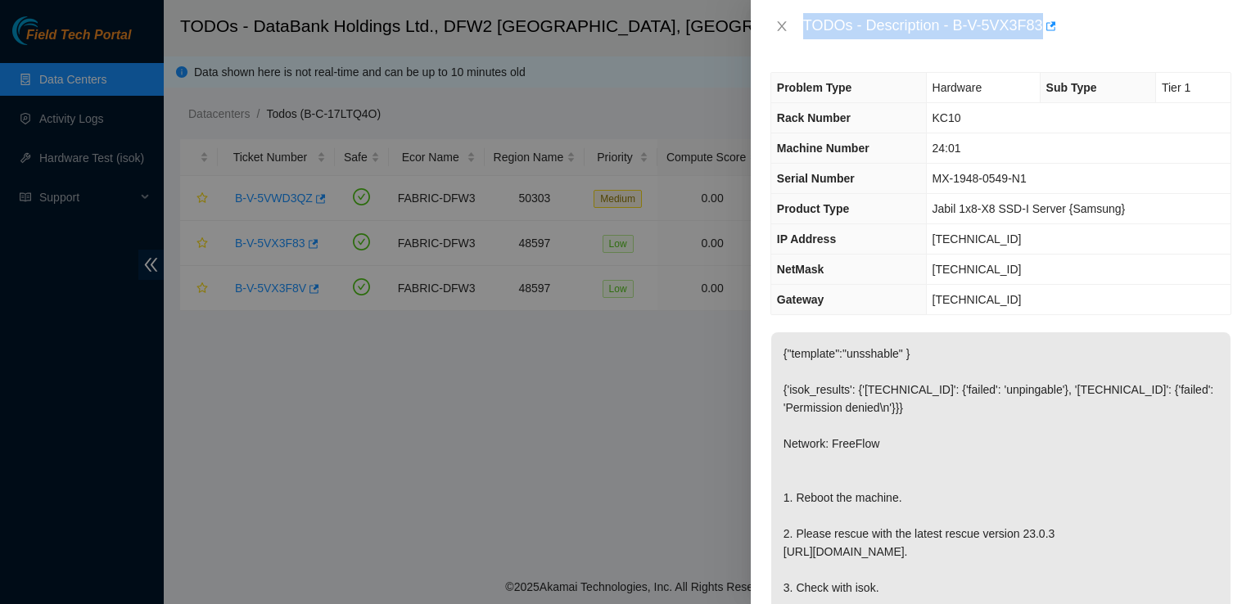
click at [989, 42] on div "TODOs - Description - B-V-5VX3F83" at bounding box center [1001, 26] width 500 height 52
click at [949, 26] on div "TODOs - Description - B-V-5VX3F83" at bounding box center [1017, 26] width 428 height 26
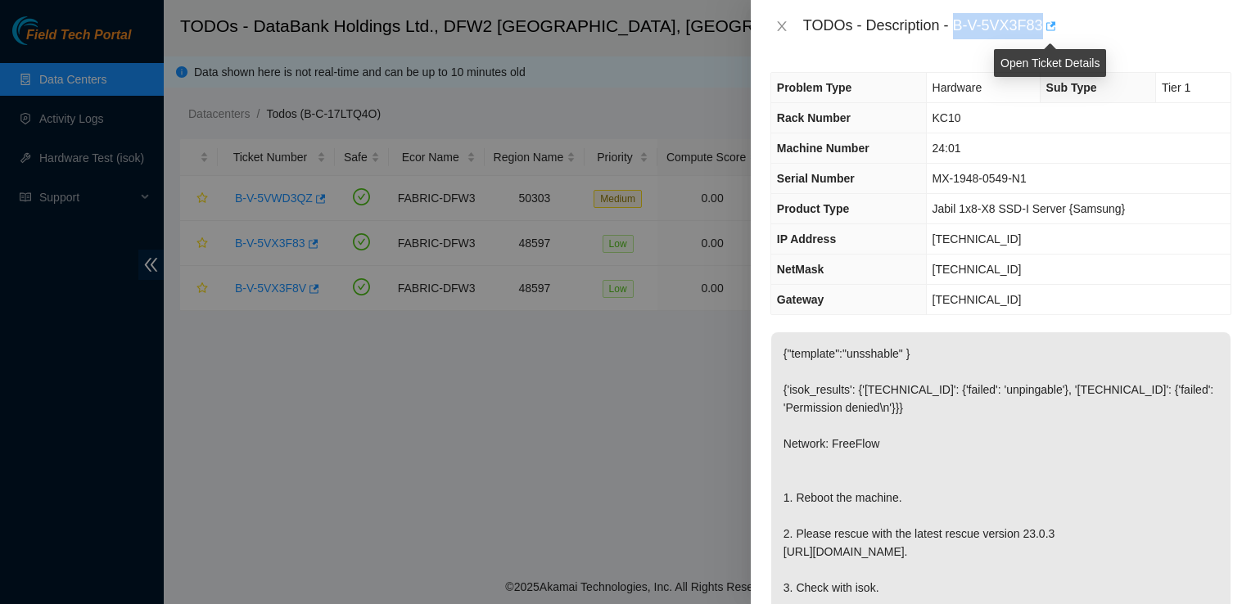
drag, startPoint x: 953, startPoint y: 24, endPoint x: 1044, endPoint y: 29, distance: 91.8
click at [1044, 29] on div "TODOs - Description - B-V-5VX3F83" at bounding box center [1017, 26] width 428 height 26
copy div "B-V-5VX3F83"
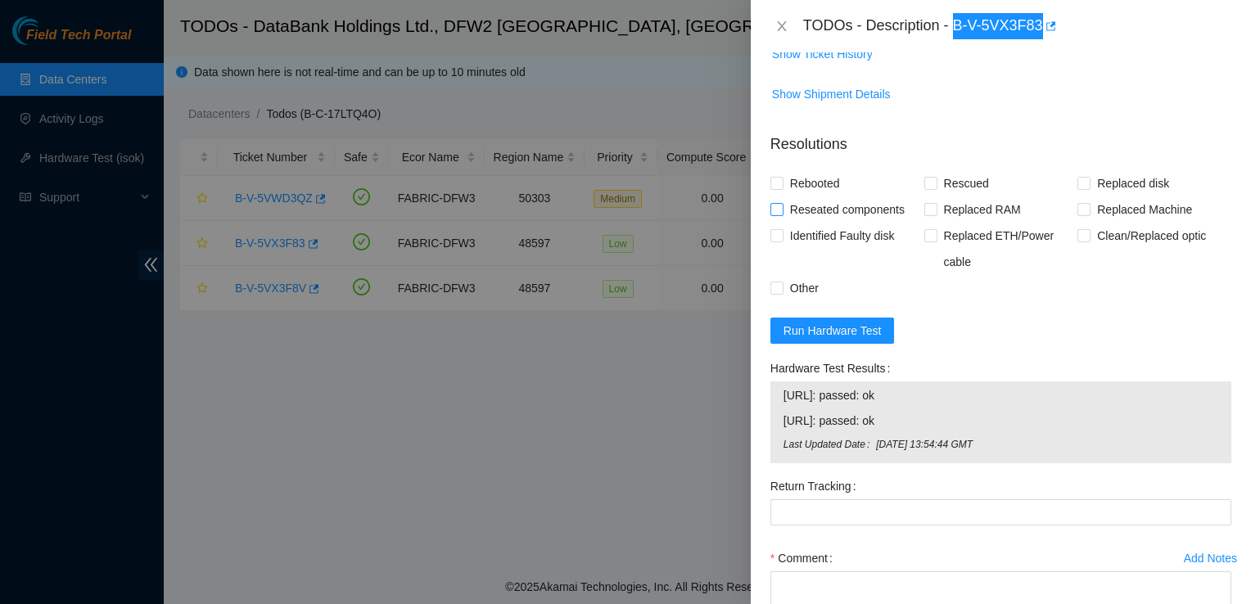
scroll to position [648, 0]
click at [804, 196] on span "Rebooted" at bounding box center [814, 182] width 63 height 26
click at [782, 187] on input "Rebooted" at bounding box center [775, 181] width 11 height 11
checkbox input "true"
click at [960, 196] on span "Rescued" at bounding box center [966, 182] width 58 height 26
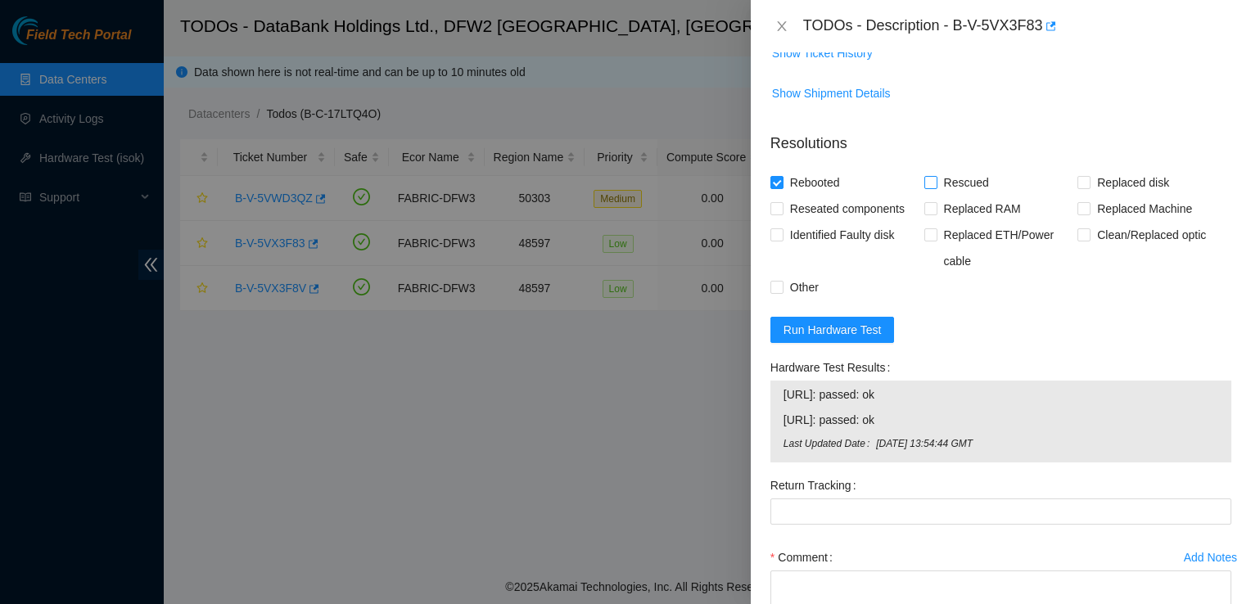
click at [936, 187] on input "Rescued" at bounding box center [929, 181] width 11 height 11
checkbox input "true"
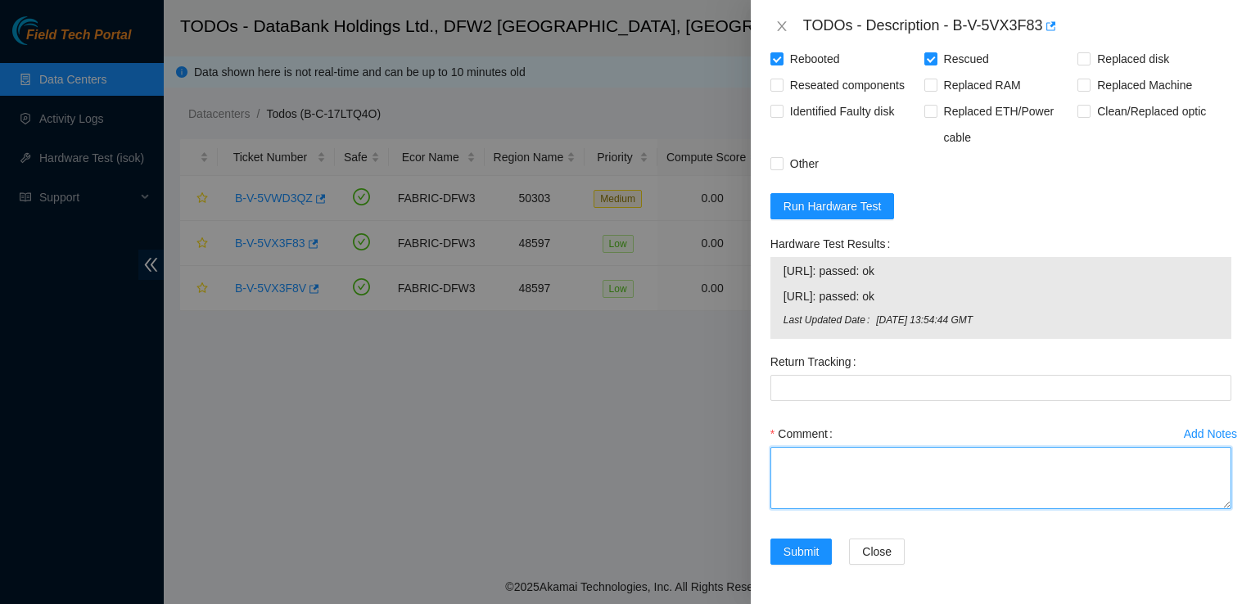
click at [816, 467] on textarea "Comment" at bounding box center [1000, 478] width 461 height 62
paste textarea "rebooted machine, rescued device, configured, and passed ISOK."
type textarea "rebooted machine, rescued device, configured, and passed ISOK."
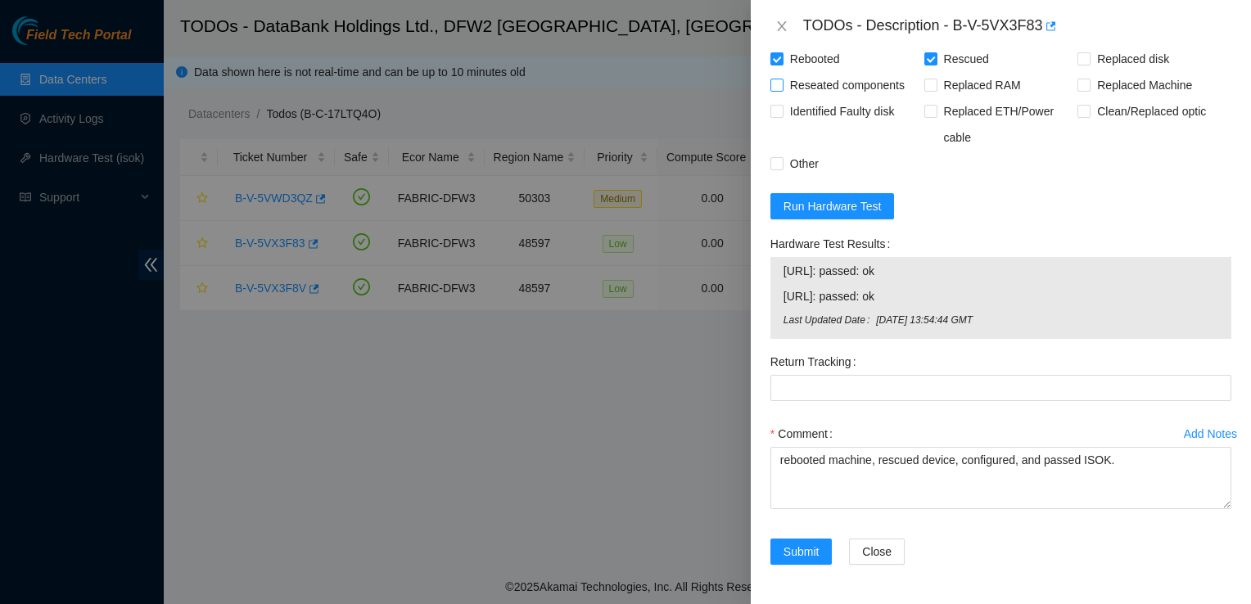
click at [866, 98] on span "Reseated components" at bounding box center [847, 85] width 128 height 26
click at [782, 90] on input "Reseated components" at bounding box center [775, 84] width 11 height 11
checkbox input "true"
click at [783, 547] on span "Submit" at bounding box center [801, 552] width 36 height 18
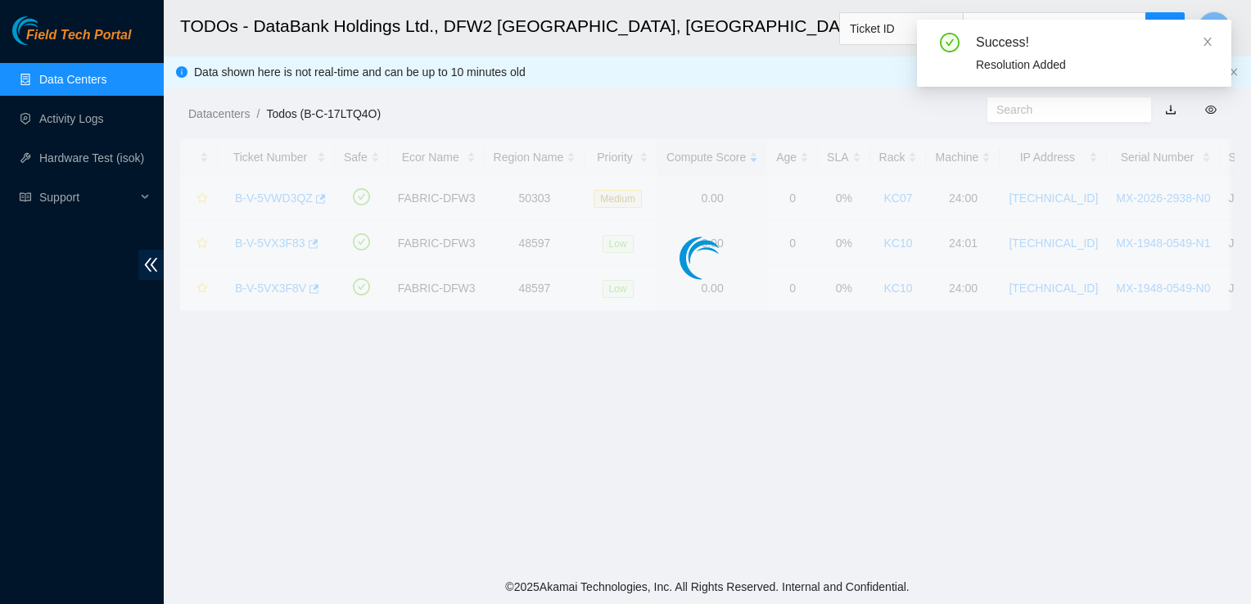
scroll to position [414, 0]
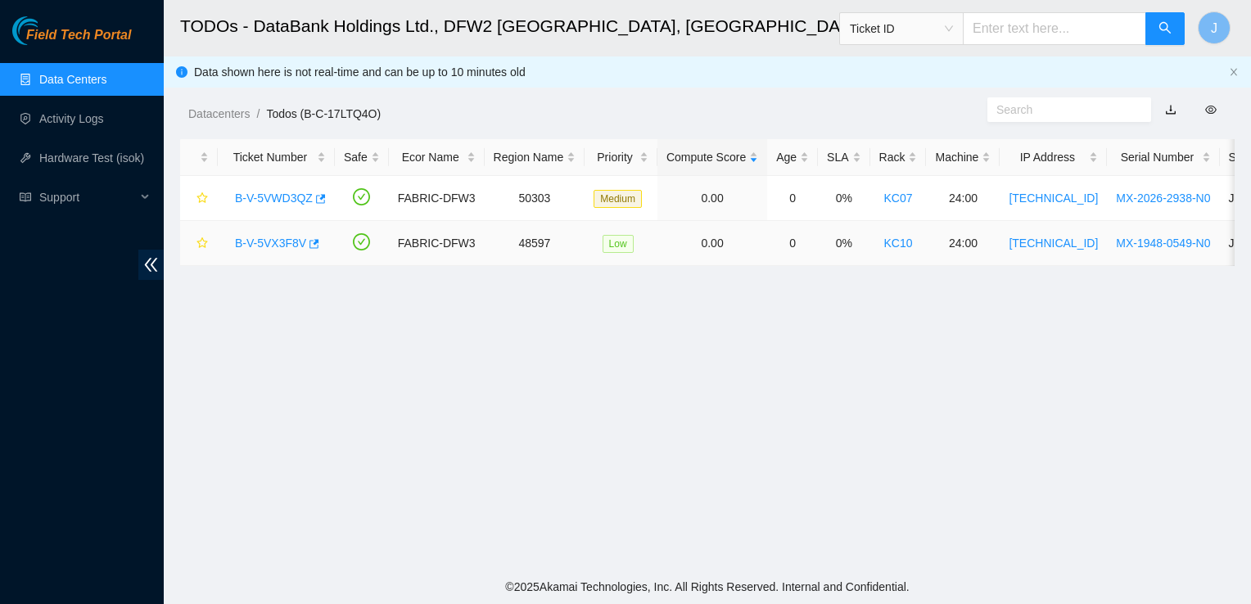
click at [272, 241] on link "B-V-5VX3F8V" at bounding box center [270, 243] width 71 height 13
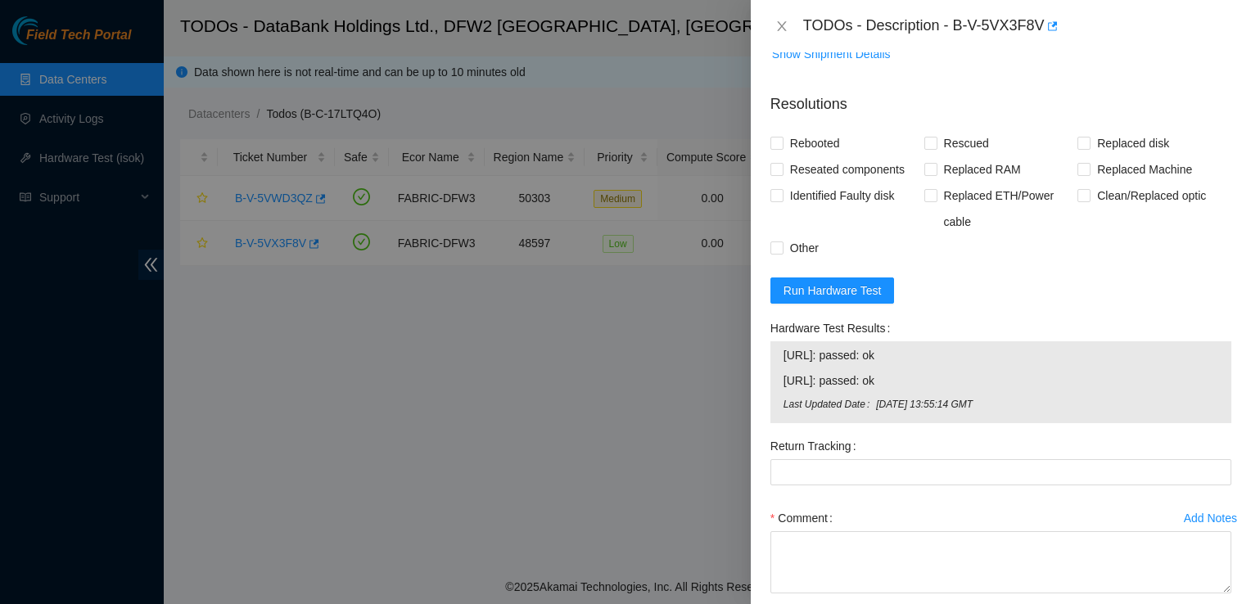
scroll to position [805, 0]
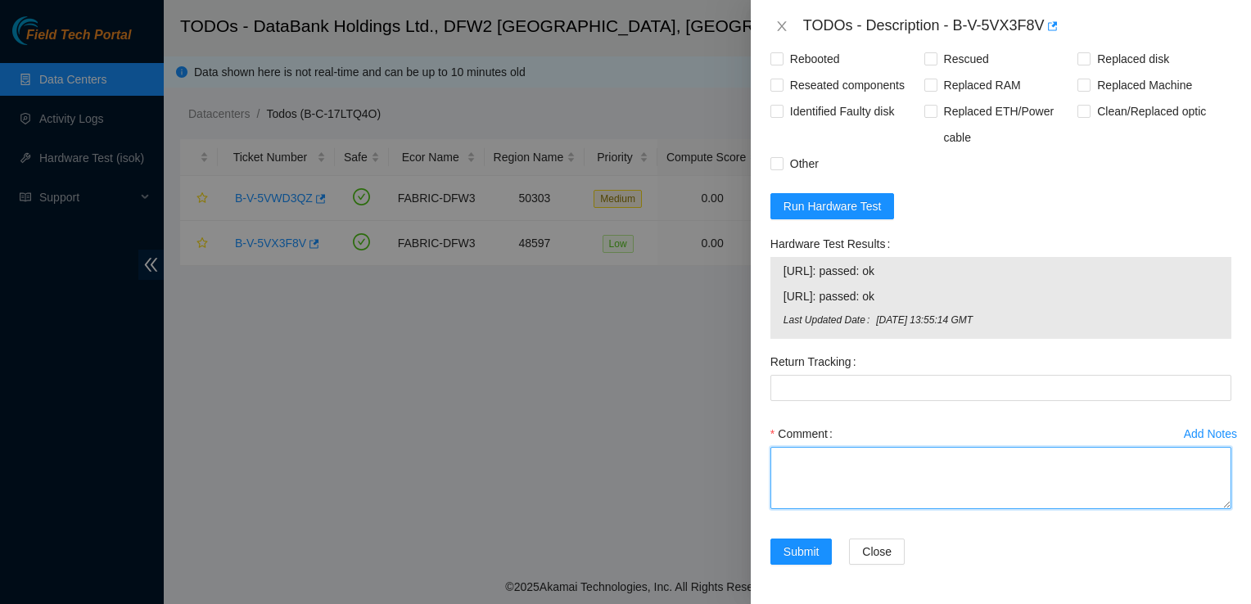
click at [812, 464] on textarea "Comment" at bounding box center [1000, 478] width 461 height 62
paste textarea "rebooted machine, rescued device, configured, and passed ISOK."
type textarea "rebooted machine, rescued device, configured, and passed ISOK."
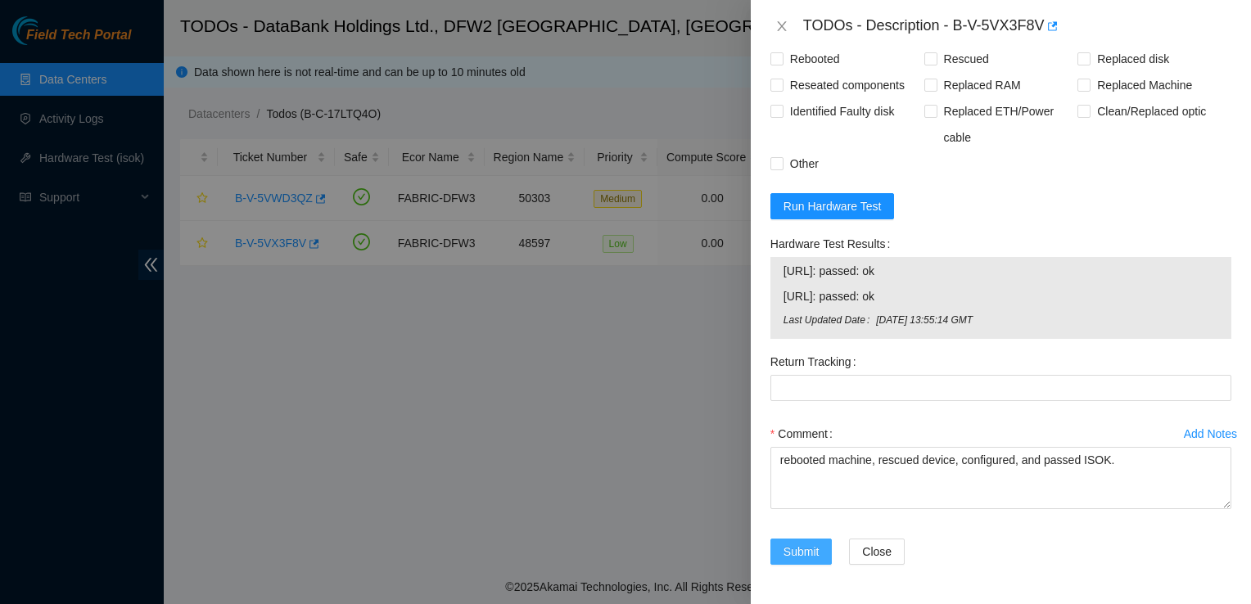
click at [795, 551] on span "Submit" at bounding box center [801, 552] width 36 height 18
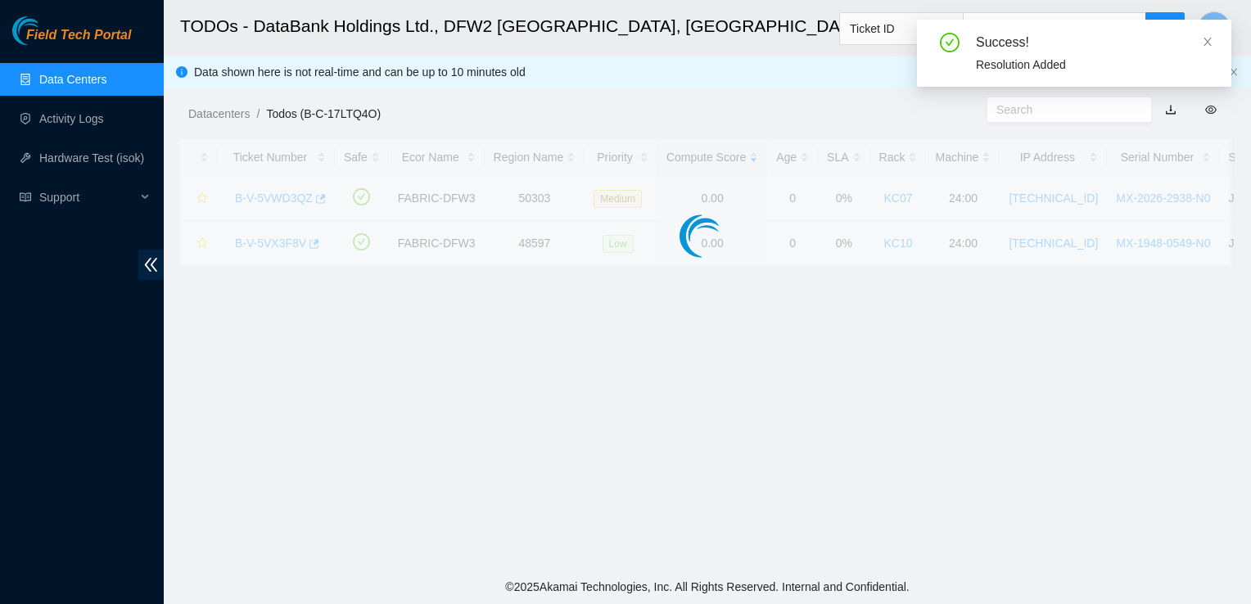
scroll to position [414, 0]
